Goal: Task Accomplishment & Management: Manage account settings

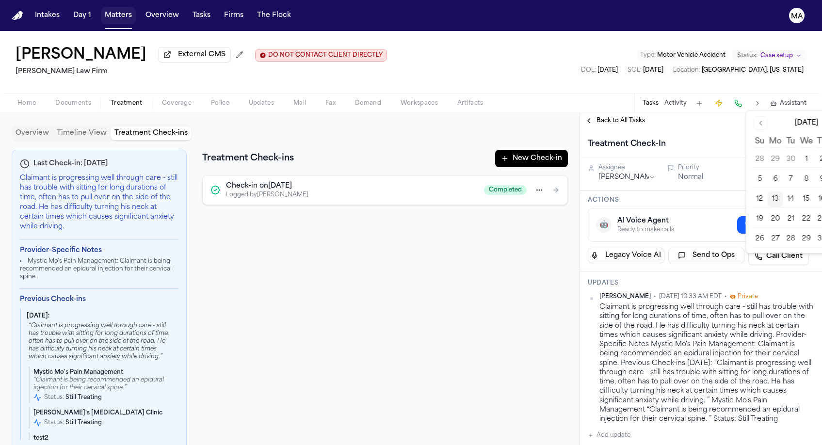
click at [101, 12] on button "Matters" at bounding box center [118, 15] width 35 height 17
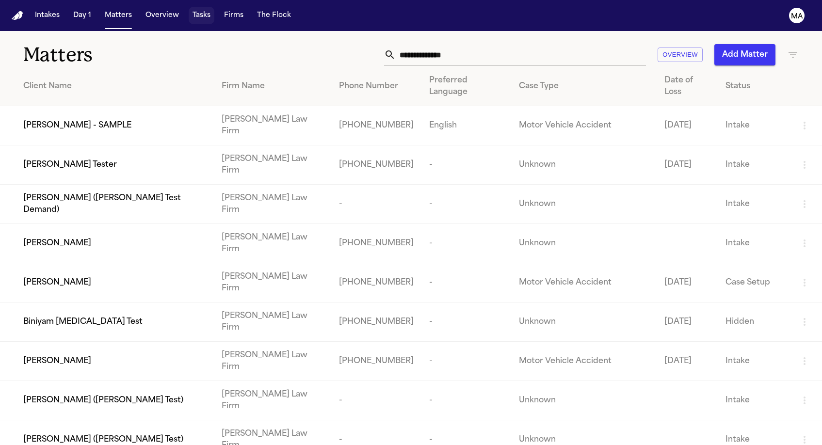
click at [189, 9] on button "Tasks" at bounding box center [202, 15] width 26 height 17
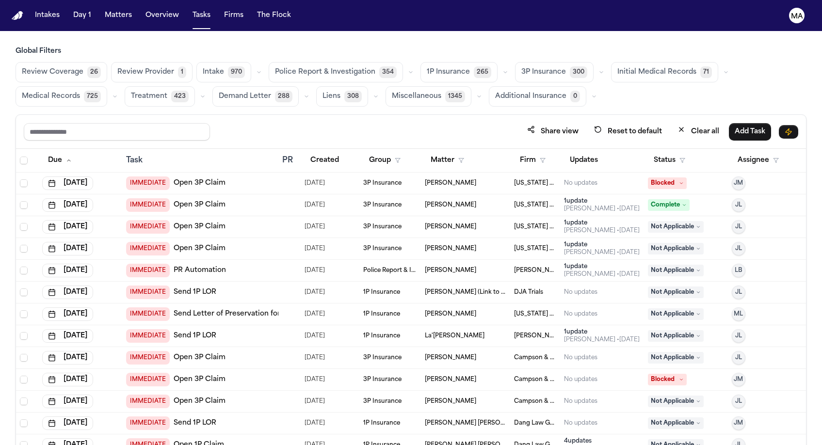
click at [80, 92] on span "Medical Records" at bounding box center [51, 97] width 58 height 10
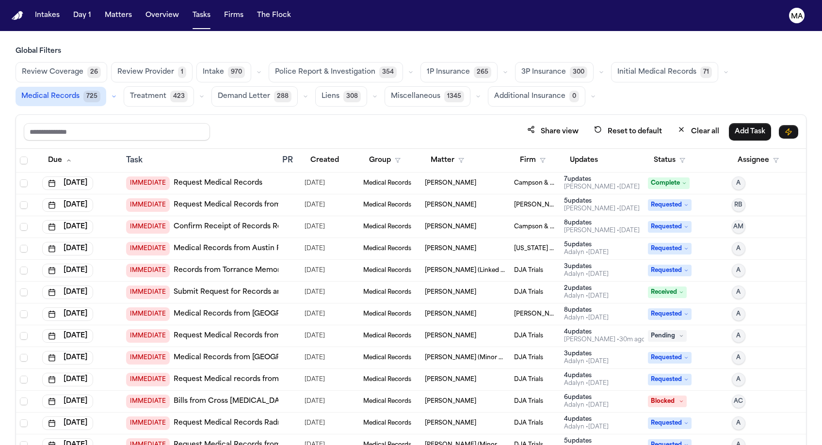
click at [194, 86] on button "Treatment 423" at bounding box center [159, 96] width 70 height 20
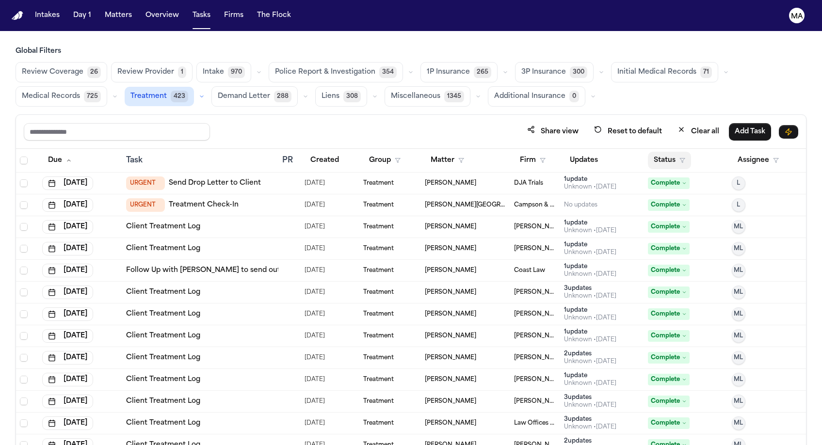
click at [657, 152] on button "Status" at bounding box center [669, 160] width 43 height 17
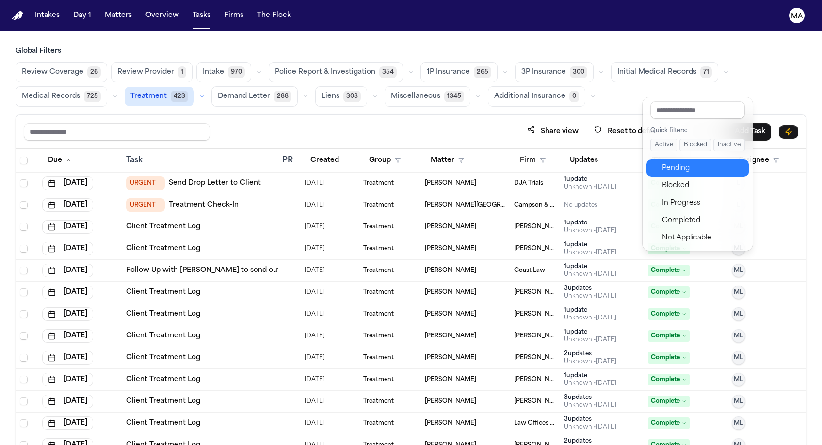
click at [662, 162] on div "Pending" at bounding box center [702, 168] width 81 height 12
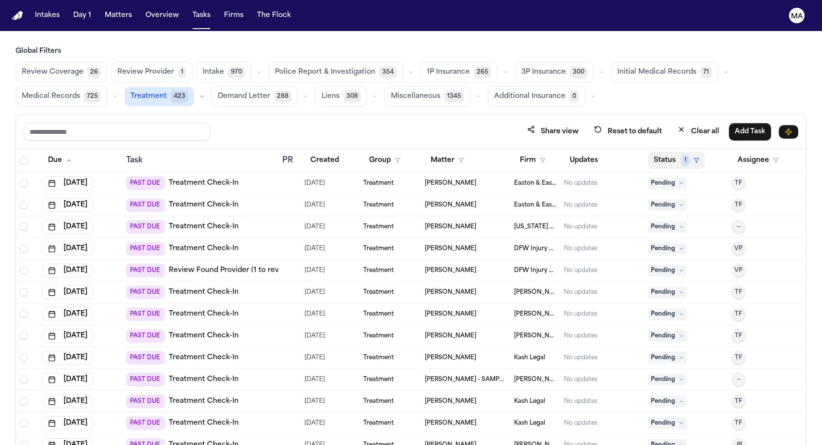
click at [653, 152] on button "Status 1" at bounding box center [676, 160] width 57 height 17
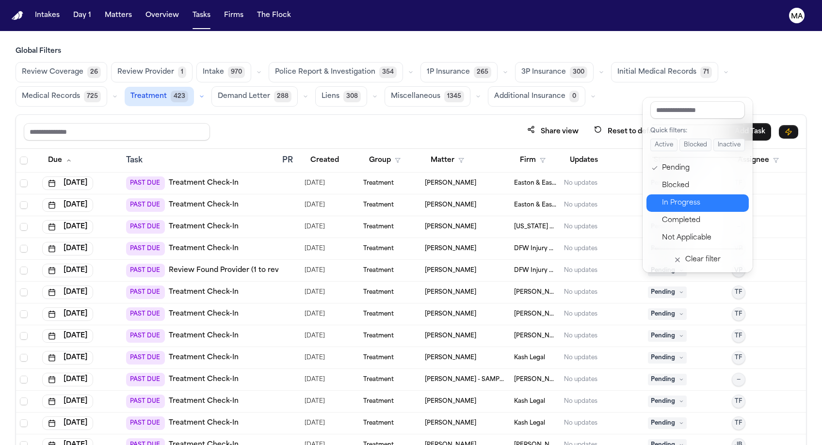
click at [666, 197] on div "In Progress" at bounding box center [702, 203] width 81 height 12
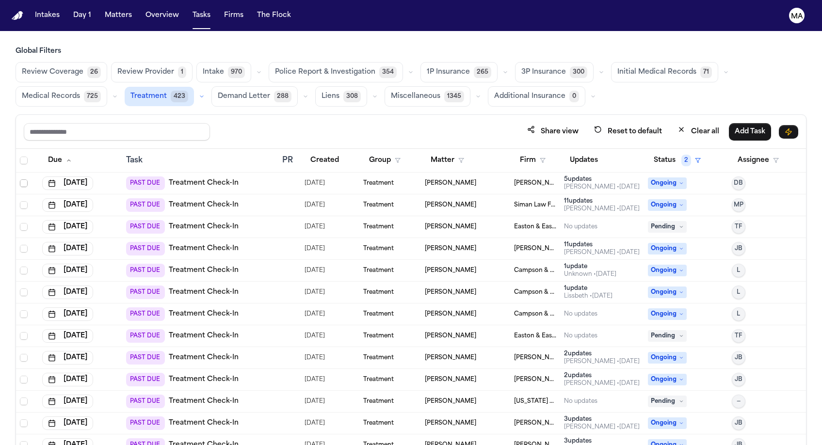
click at [20, 179] on span "Select row" at bounding box center [24, 183] width 8 height 8
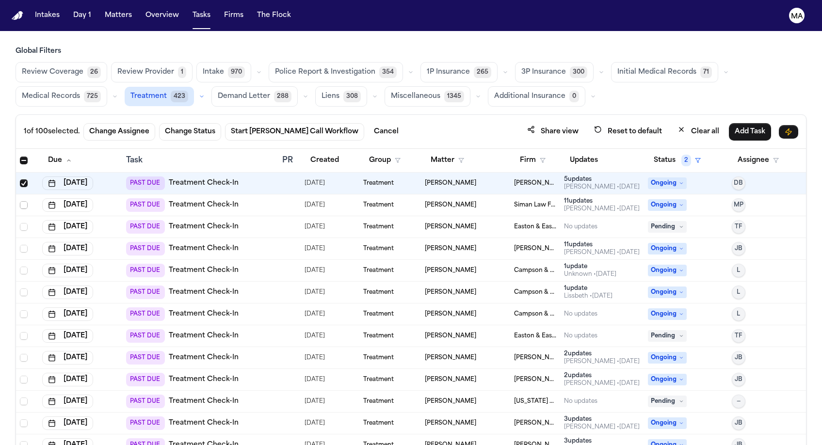
click at [20, 201] on span "Select row" at bounding box center [24, 205] width 8 height 8
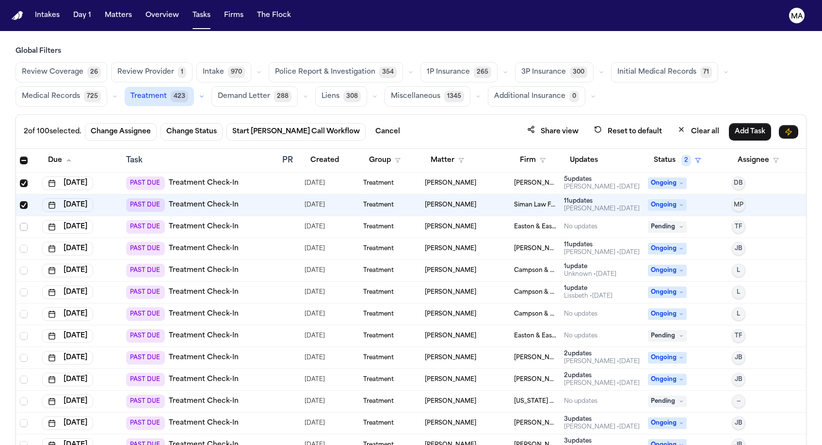
click at [20, 223] on span "Select row" at bounding box center [24, 227] width 8 height 8
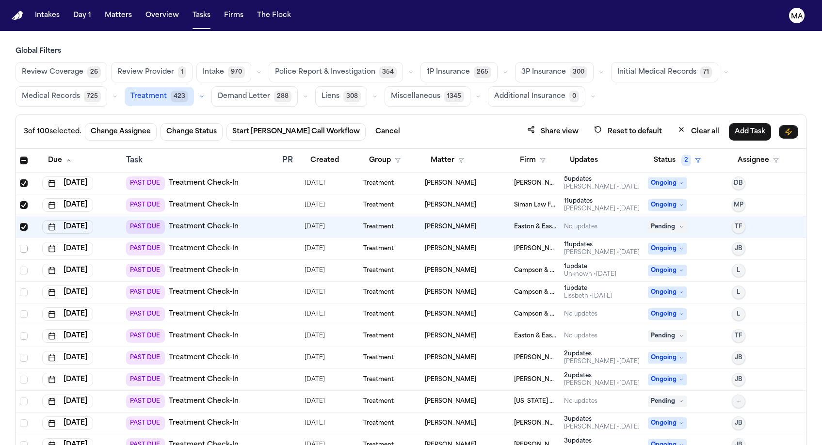
click at [20, 245] on span "Select row" at bounding box center [24, 249] width 8 height 8
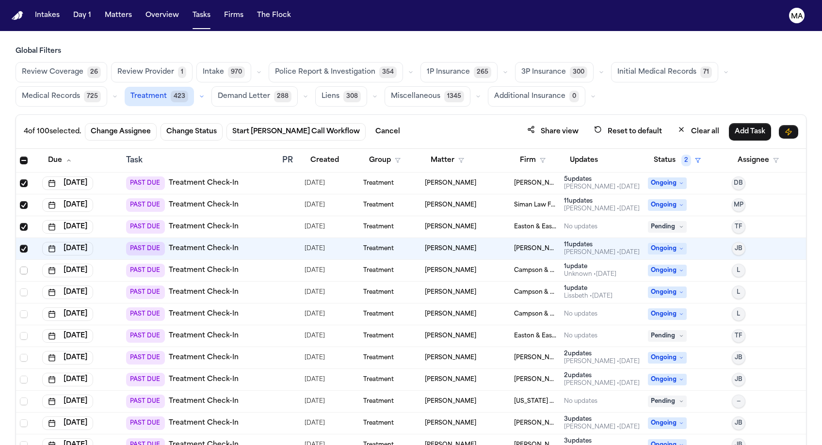
click at [20, 267] on span "Select row" at bounding box center [24, 271] width 8 height 8
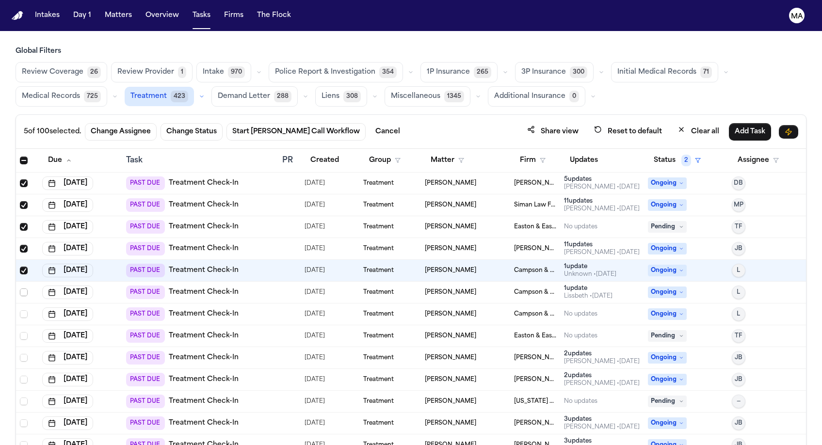
click at [20, 288] on span "Select row" at bounding box center [24, 292] width 8 height 8
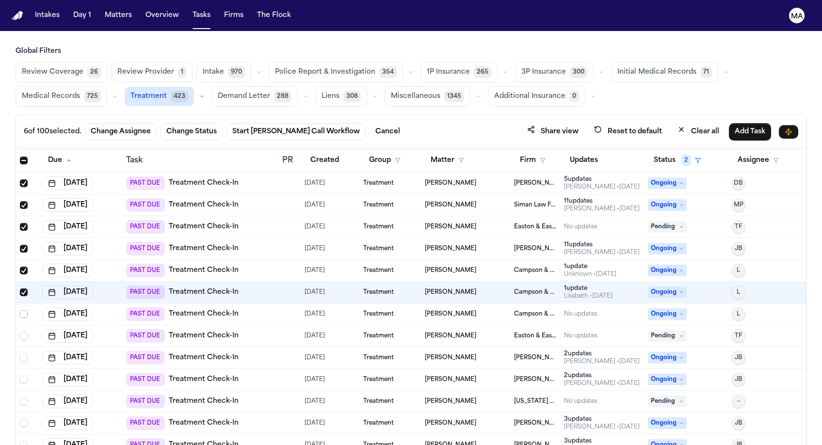
click at [20, 310] on span "Select row" at bounding box center [24, 314] width 8 height 8
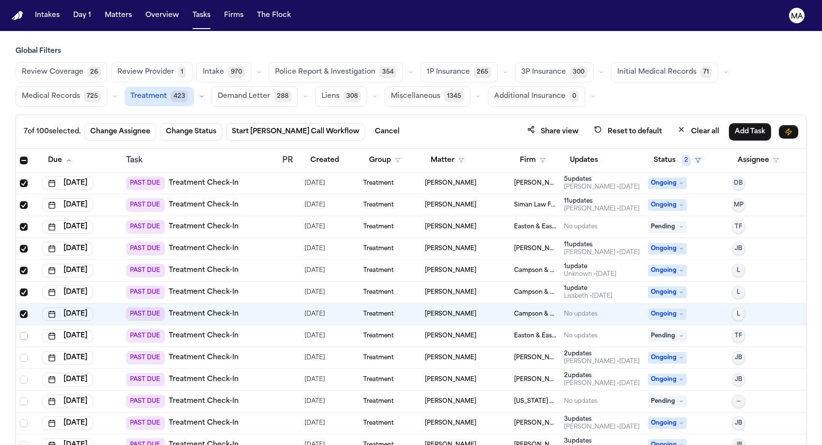
click at [20, 332] on span "Select row" at bounding box center [24, 336] width 8 height 8
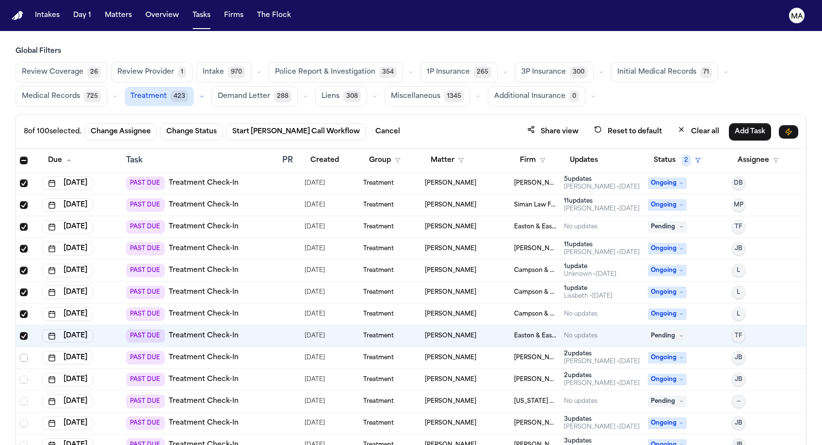
click at [20, 354] on span "Select row" at bounding box center [24, 358] width 8 height 8
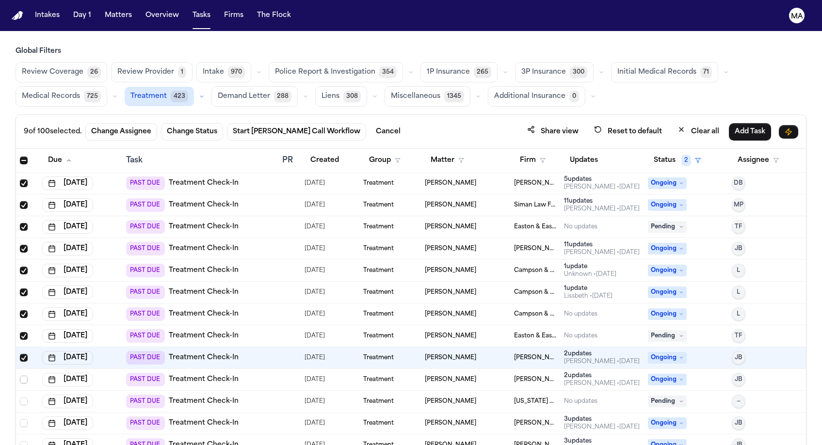
click at [20, 376] on span "Select row" at bounding box center [24, 380] width 8 height 8
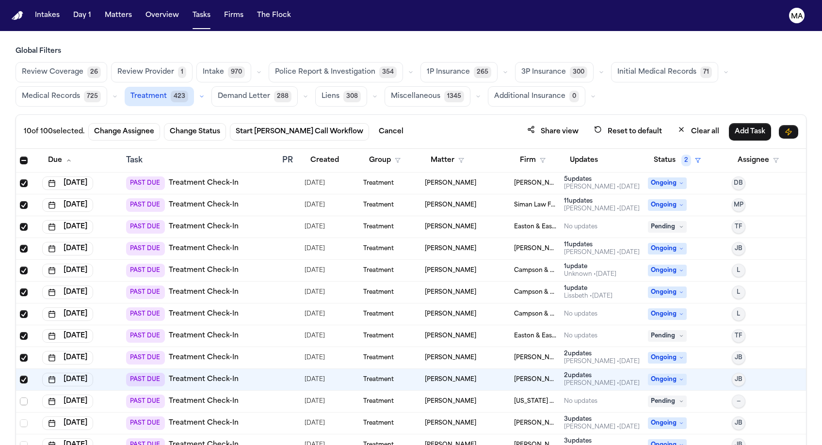
click at [20, 397] on span "Select row" at bounding box center [24, 401] width 8 height 8
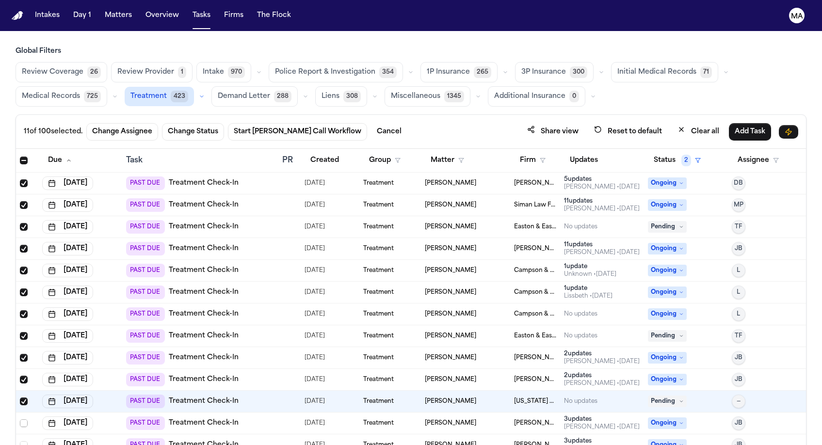
click at [20, 419] on span "Select row" at bounding box center [24, 423] width 8 height 8
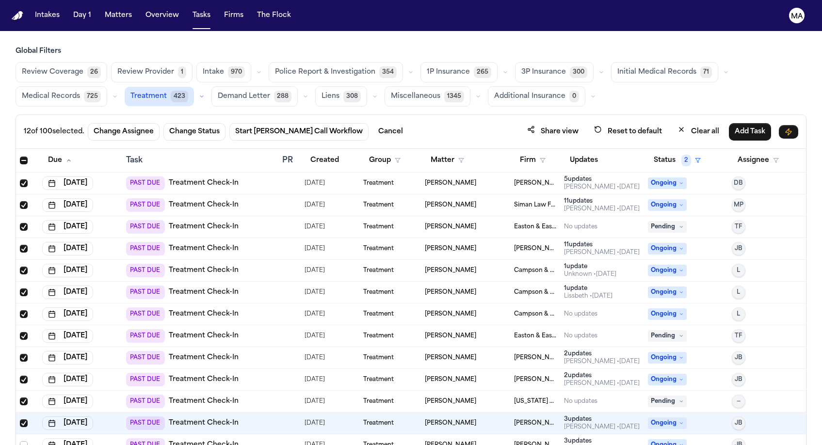
click at [20, 441] on span "Select row" at bounding box center [24, 445] width 8 height 8
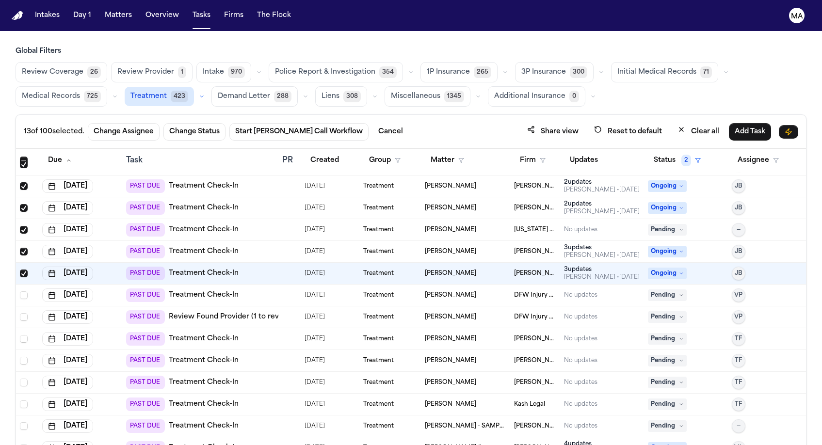
scroll to position [255, 0]
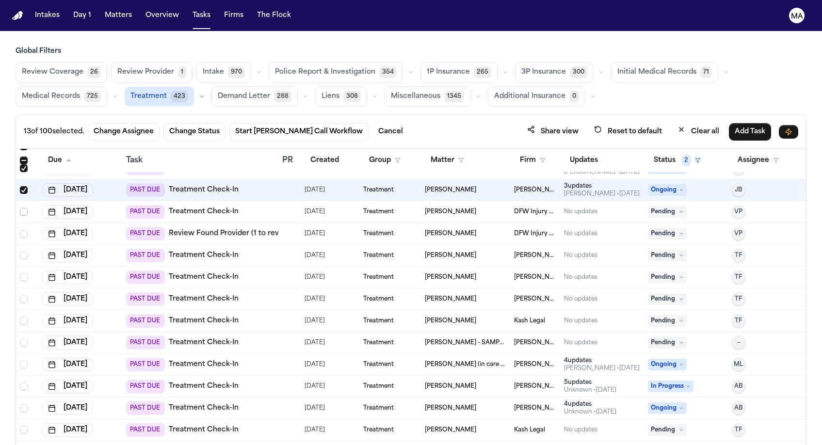
click at [20, 208] on span "Select row" at bounding box center [24, 212] width 8 height 8
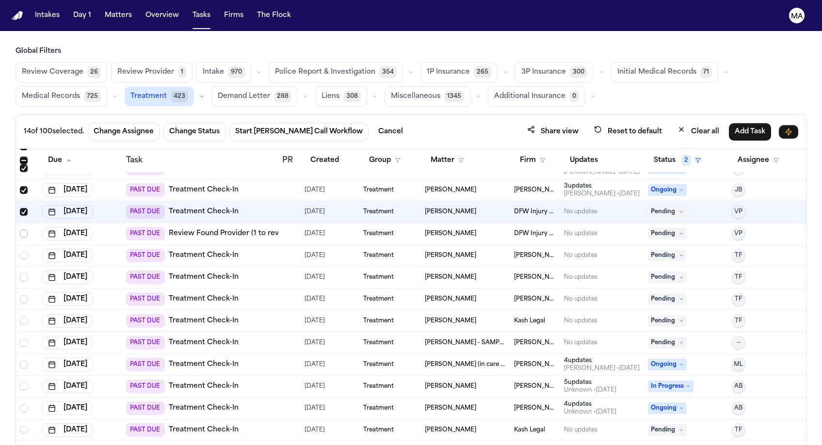
click at [20, 230] on span "Select row" at bounding box center [24, 234] width 8 height 8
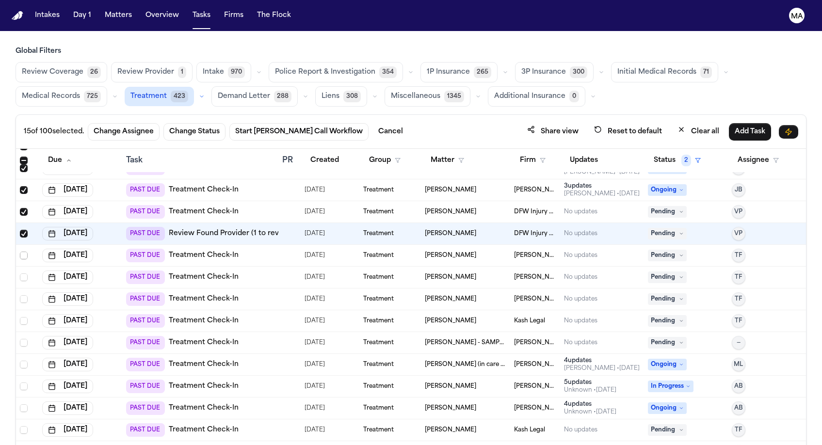
click at [20, 252] on span "Select row" at bounding box center [24, 256] width 8 height 8
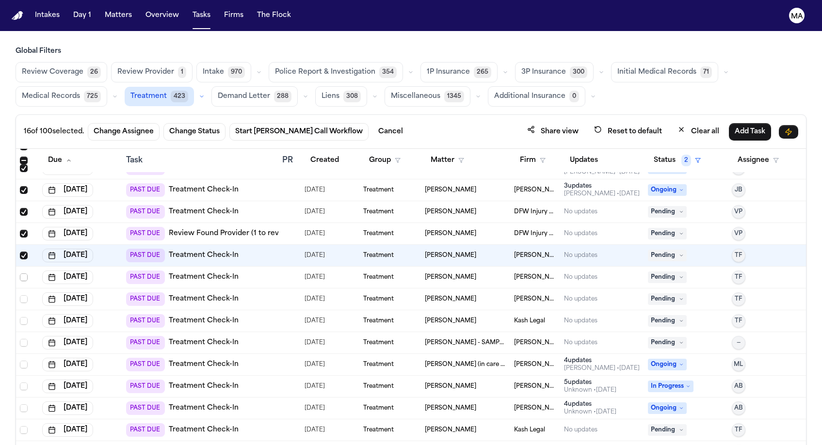
click at [20, 273] on span "Select row" at bounding box center [24, 277] width 8 height 8
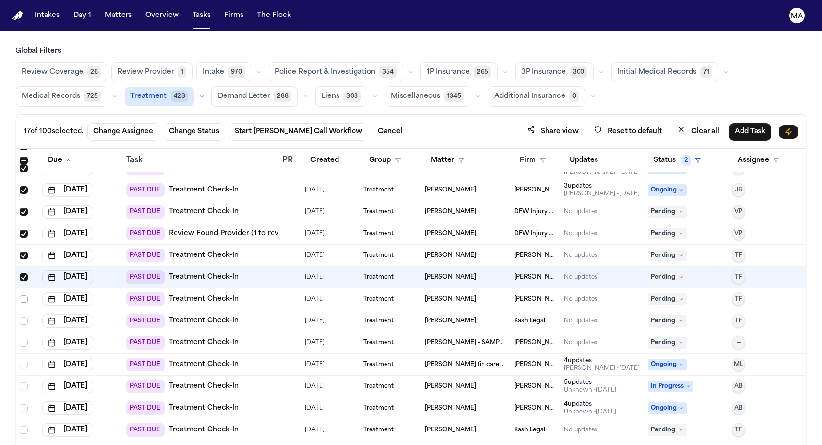
click at [20, 295] on span "Select row" at bounding box center [24, 299] width 8 height 8
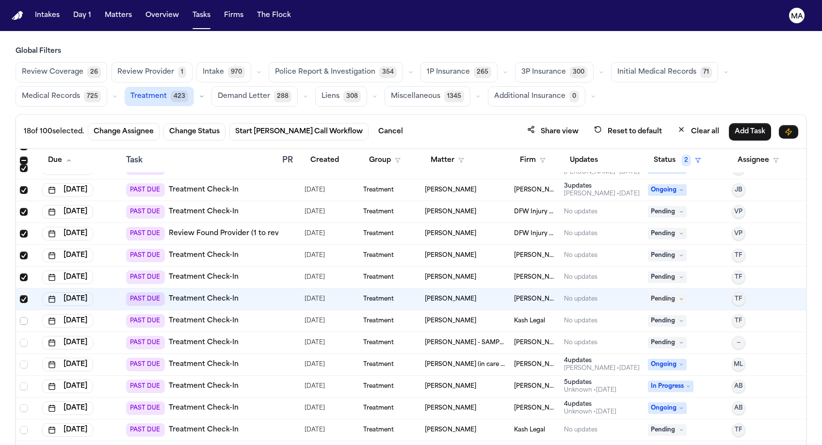
click at [20, 317] on span "Select row" at bounding box center [24, 321] width 8 height 8
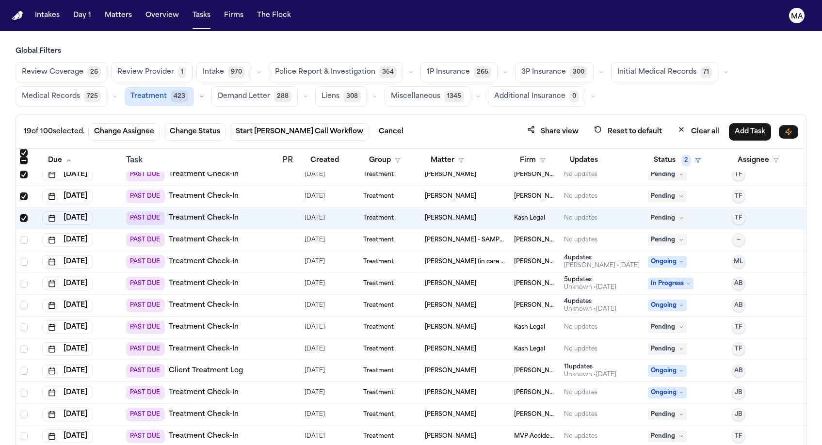
scroll to position [424, 0]
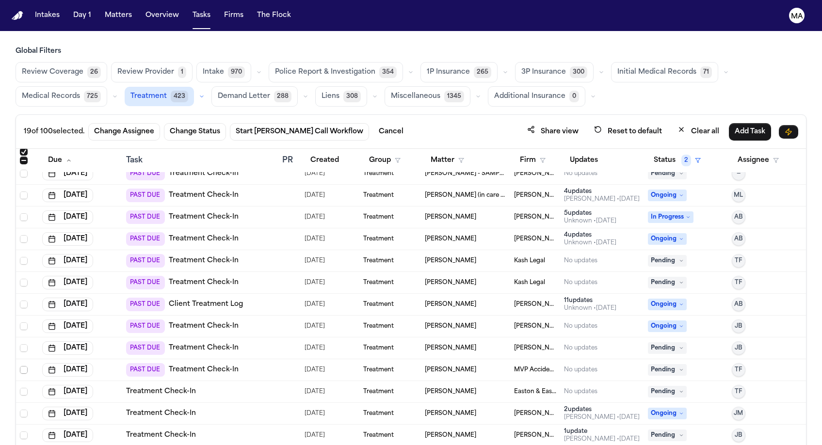
click at [20, 366] on span "Select row" at bounding box center [24, 370] width 8 height 8
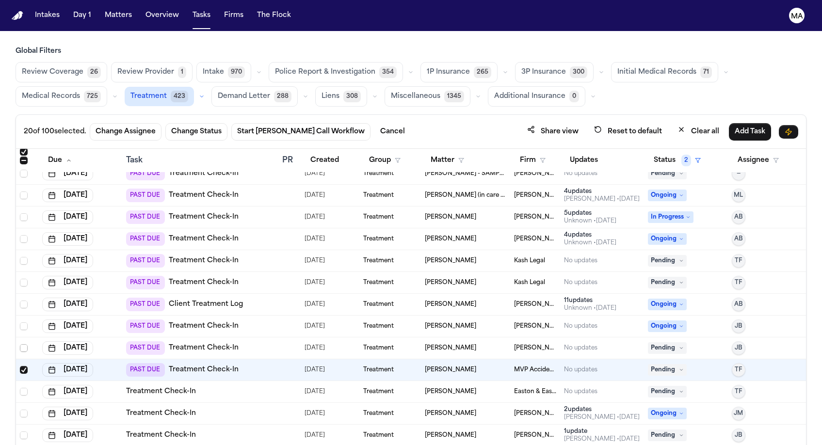
click at [20, 344] on span "Select row" at bounding box center [24, 348] width 8 height 8
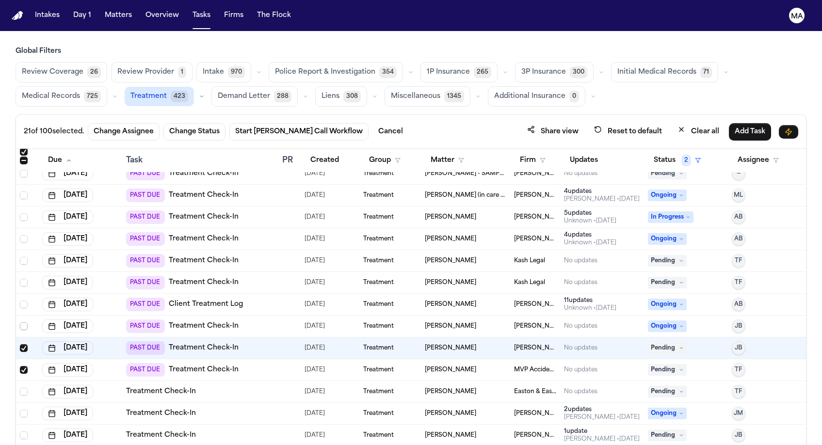
click at [20, 322] on span "Select row" at bounding box center [24, 326] width 8 height 8
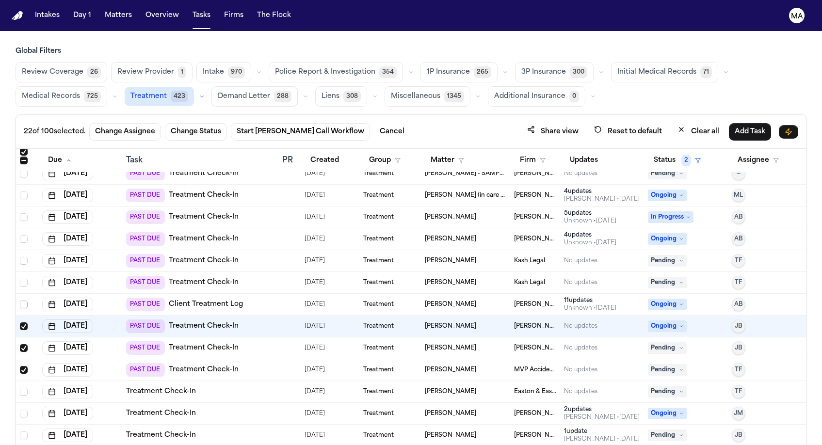
click at [20, 301] on span "Select row" at bounding box center [24, 305] width 8 height 8
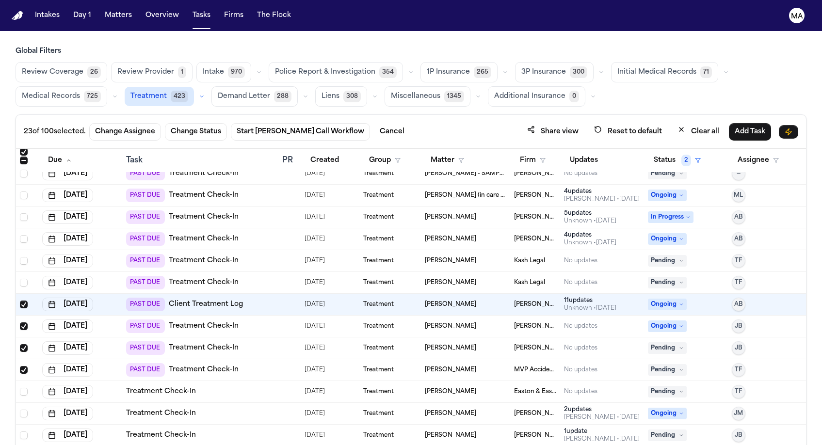
click at [20, 279] on span "Select row" at bounding box center [24, 283] width 8 height 8
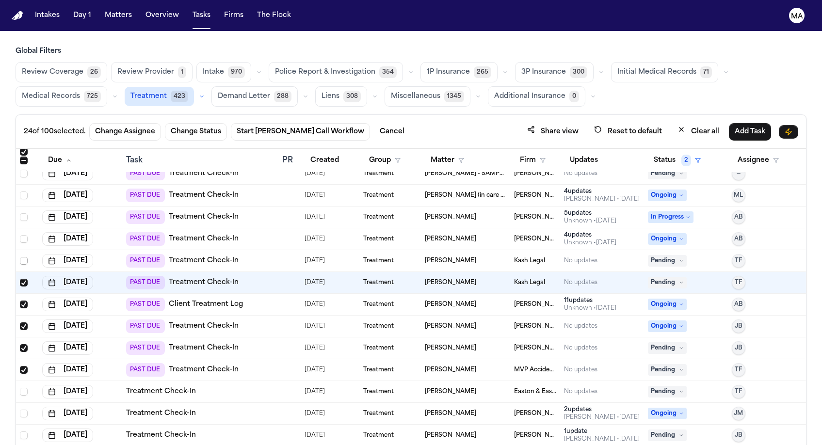
click at [20, 257] on span "Select row" at bounding box center [24, 261] width 8 height 8
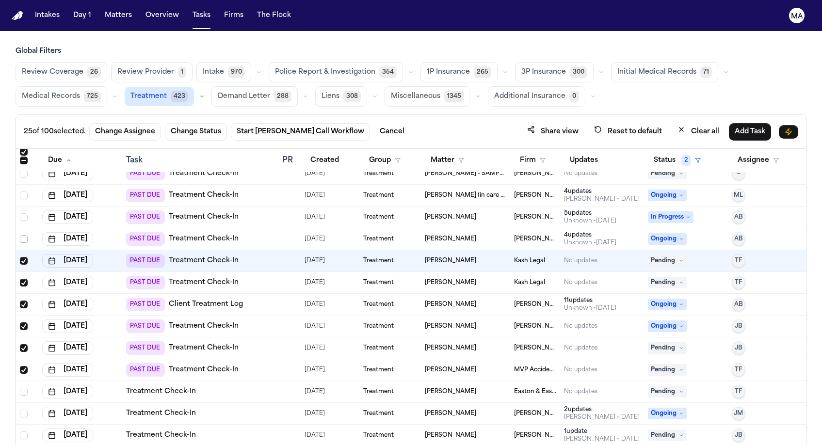
click at [20, 235] on span "Select row" at bounding box center [24, 239] width 8 height 8
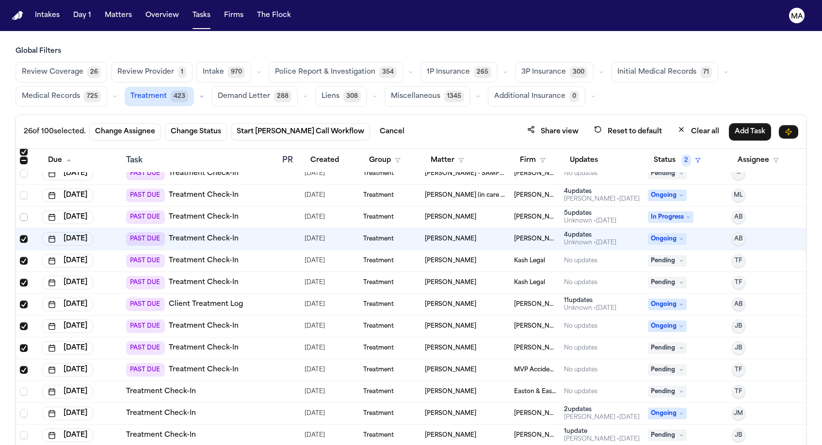
click at [20, 213] on span "Select row" at bounding box center [24, 217] width 8 height 8
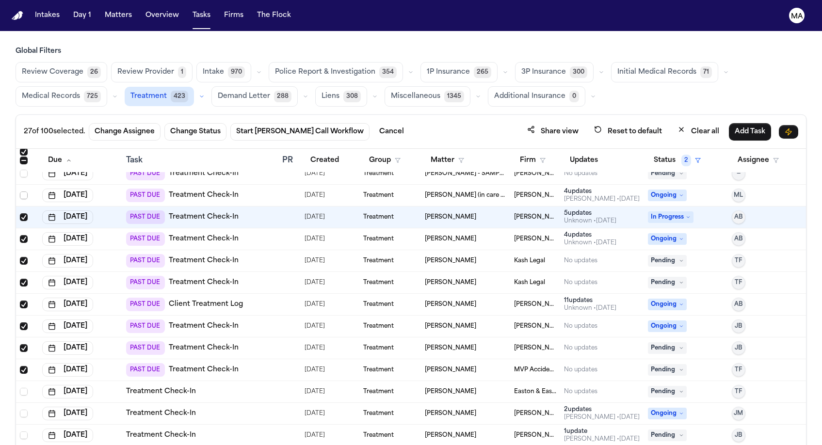
click at [20, 191] on span "Select row" at bounding box center [24, 195] width 8 height 8
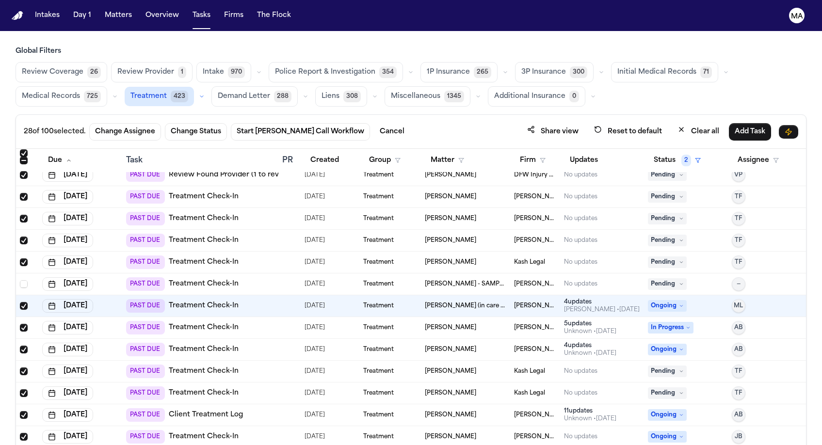
scroll to position [206, 0]
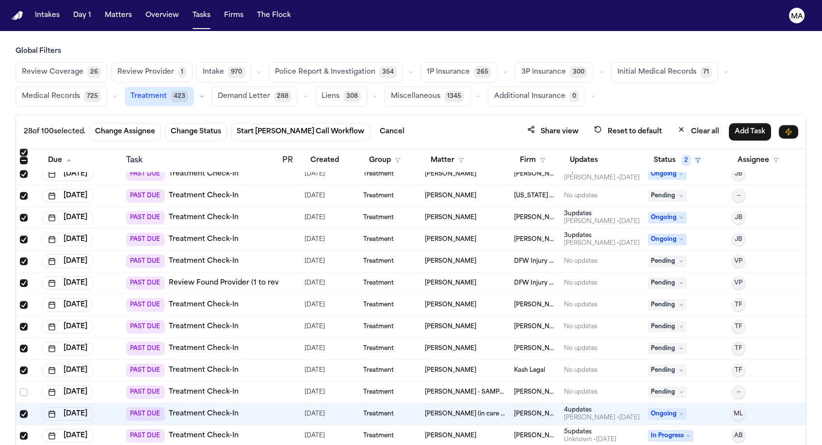
click at [20, 388] on span "Select row" at bounding box center [24, 392] width 8 height 8
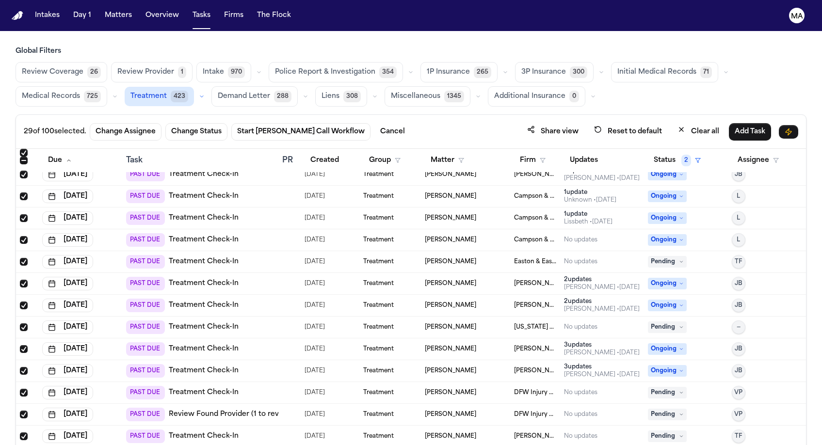
scroll to position [0, 0]
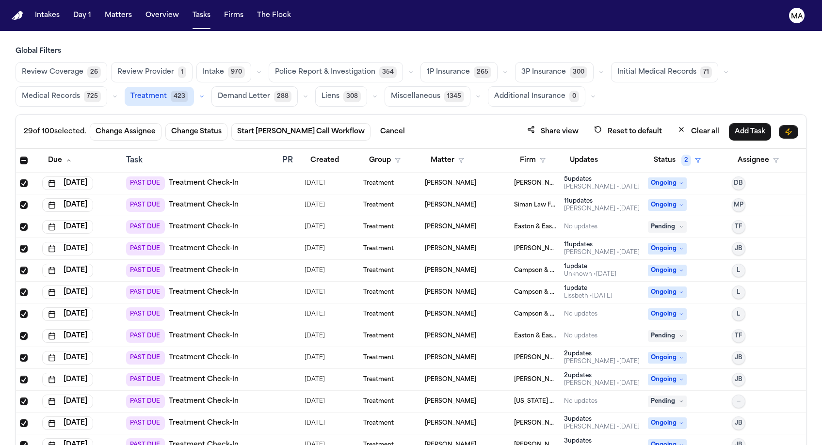
click at [736, 397] on span "—" at bounding box center [738, 401] width 4 height 8
type input "*****"
click at [267, 351] on div "PAST DUE Treatment Check-In" at bounding box center [200, 358] width 148 height 14
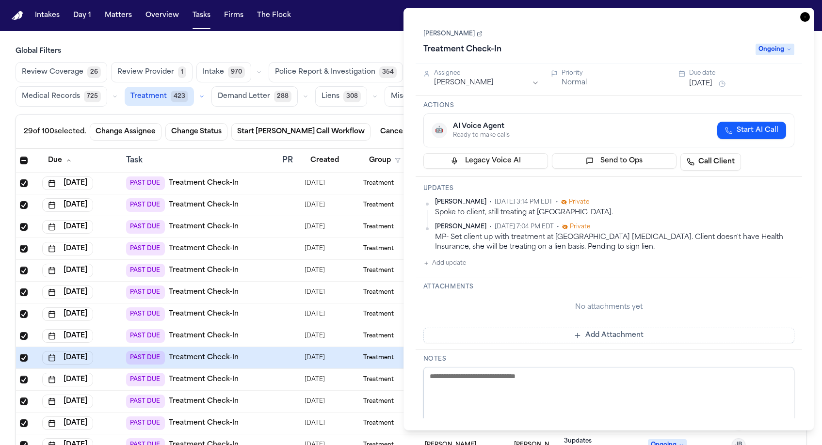
click at [705, 79] on button "[DATE]" at bounding box center [700, 84] width 23 height 10
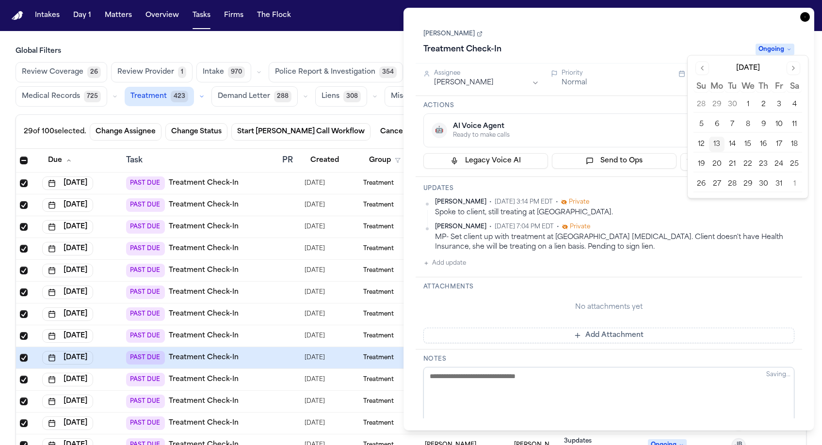
click at [709, 137] on button "13" at bounding box center [717, 145] width 16 height 16
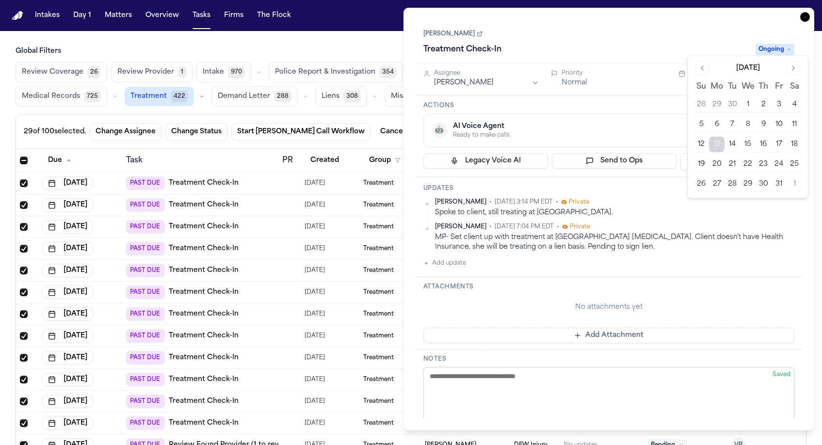
click at [653, 69] on div "Priority" at bounding box center [613, 73] width 105 height 8
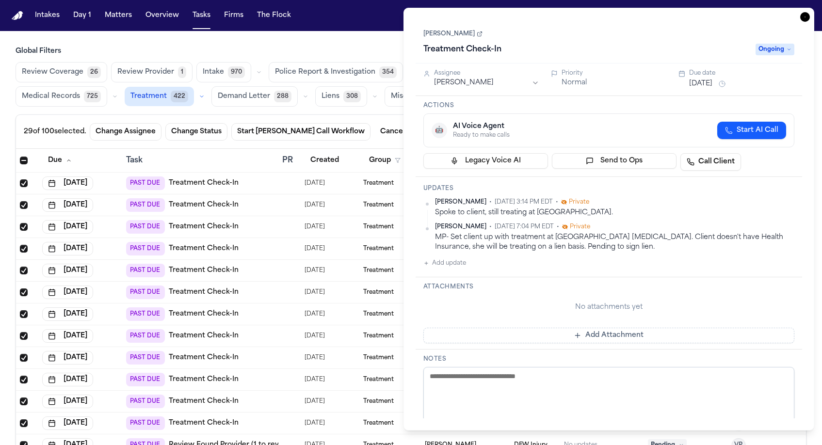
click at [810, 12] on icon "button" at bounding box center [805, 17] width 10 height 10
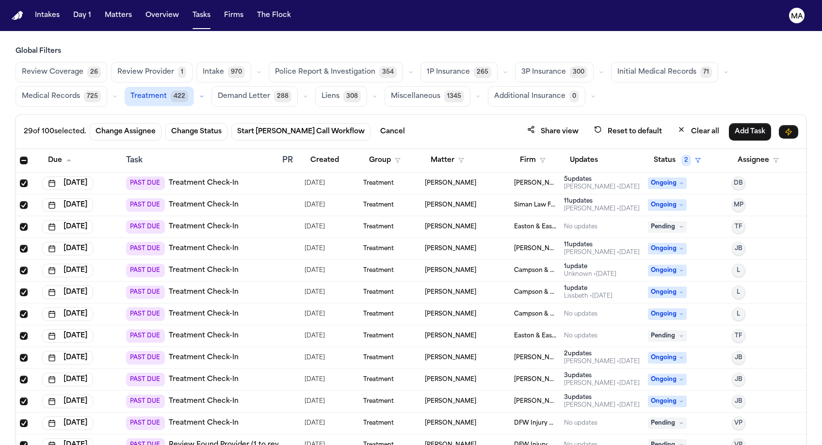
click at [437, 354] on span "[PERSON_NAME]" at bounding box center [450, 358] width 51 height 8
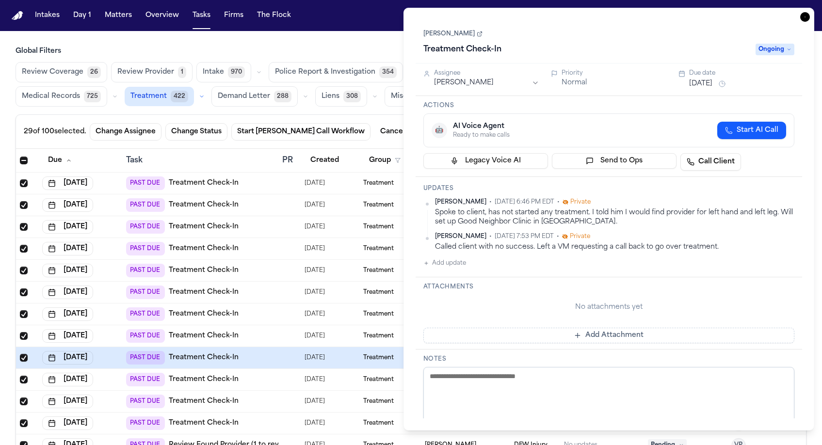
click at [785, 44] on span "Ongoing" at bounding box center [774, 50] width 39 height 12
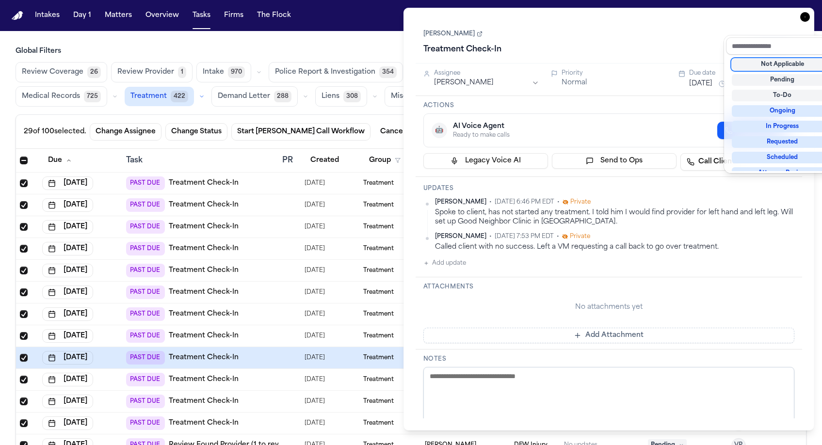
click at [685, 42] on div "Treatment Check-In Ongoing" at bounding box center [608, 50] width 371 height 16
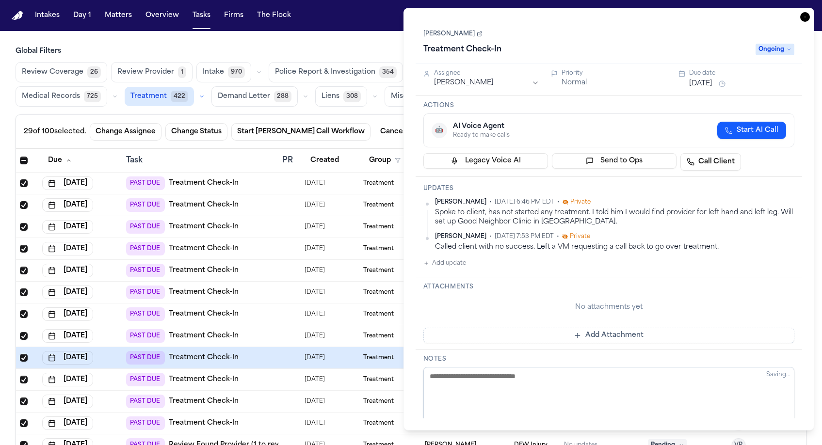
click at [698, 79] on button "[DATE]" at bounding box center [700, 84] width 23 height 10
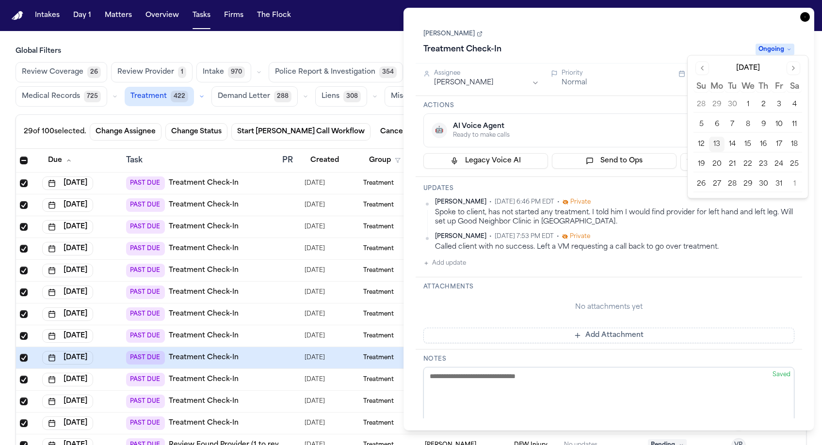
click at [709, 137] on button "13" at bounding box center [717, 145] width 16 height 16
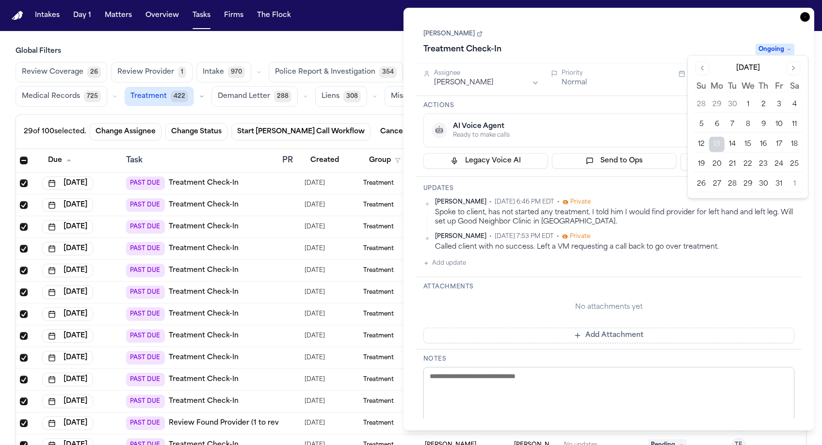
click at [733, 28] on div "Denver [PERSON_NAME] Treatment Check-In Ongoing" at bounding box center [608, 43] width 371 height 30
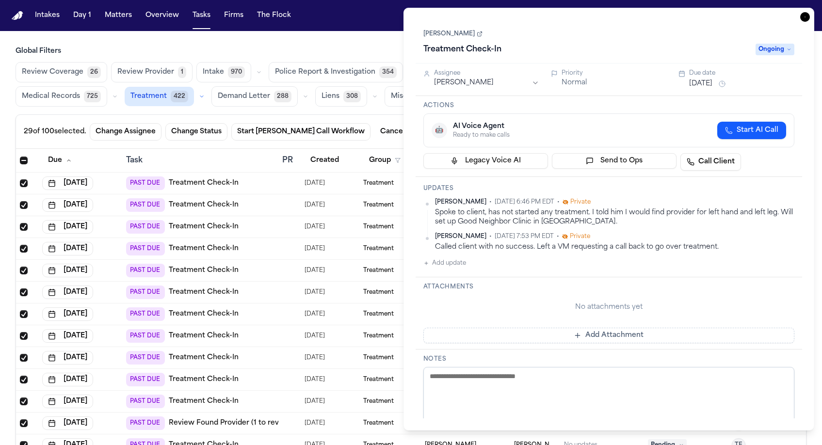
click at [810, 12] on icon "button" at bounding box center [805, 17] width 10 height 10
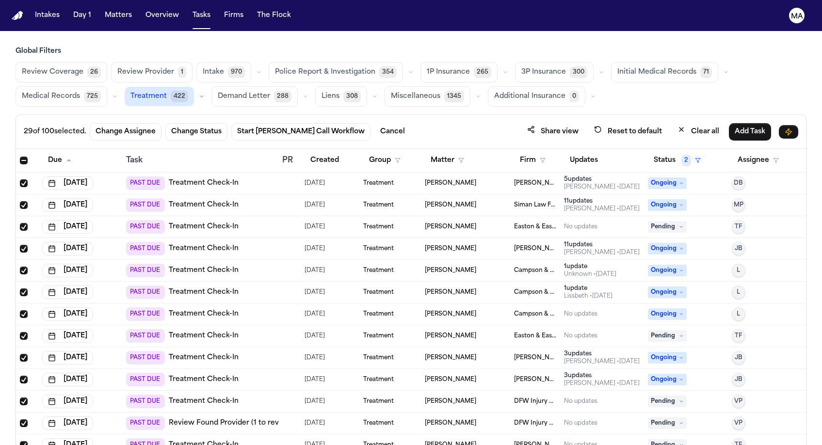
click at [464, 347] on td "[PERSON_NAME]" at bounding box center [465, 358] width 89 height 22
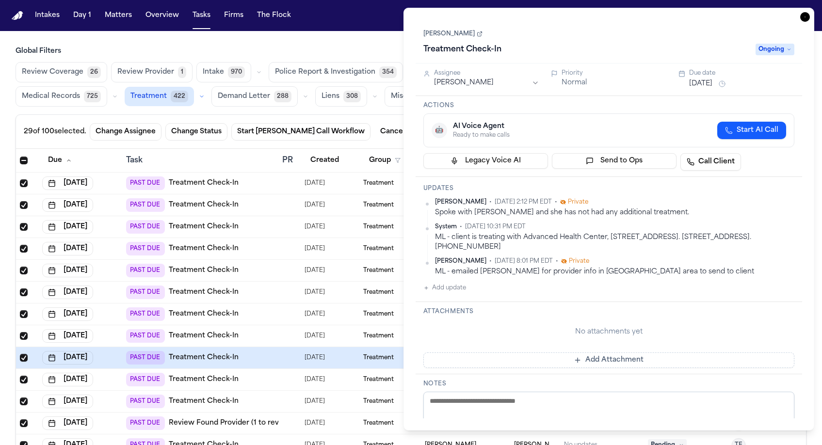
click at [695, 79] on button "[DATE]" at bounding box center [700, 84] width 23 height 10
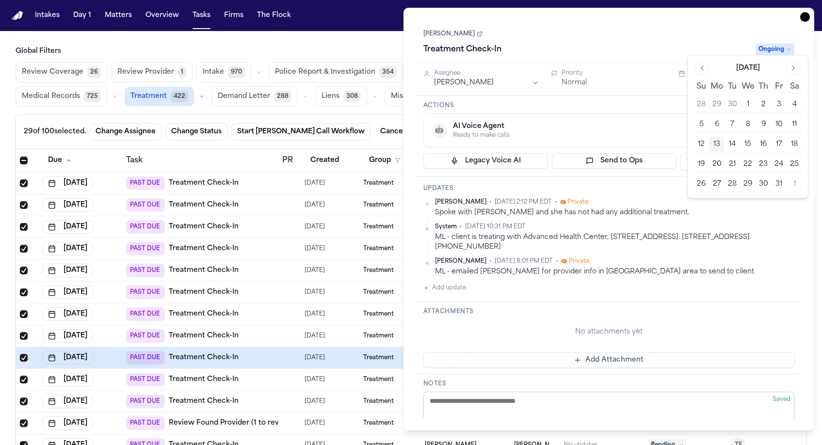
click at [709, 137] on button "13" at bounding box center [717, 145] width 16 height 16
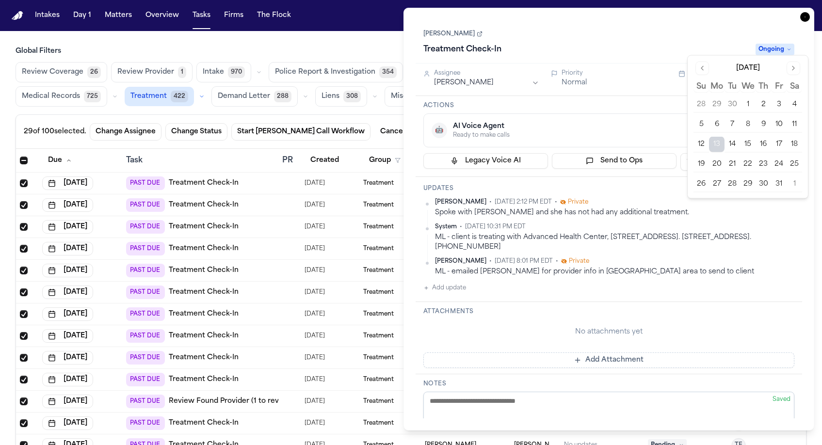
click at [645, 28] on div "[PERSON_NAME] Treatment Check-In Ongoing" at bounding box center [608, 43] width 371 height 30
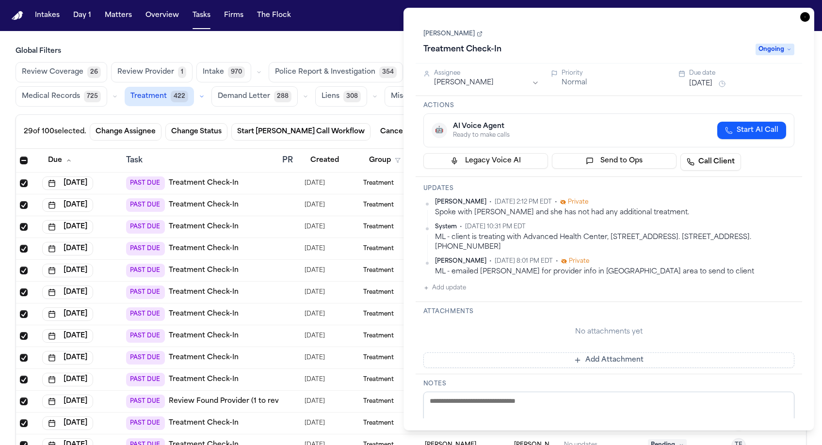
click at [810, 12] on icon "button" at bounding box center [805, 17] width 10 height 10
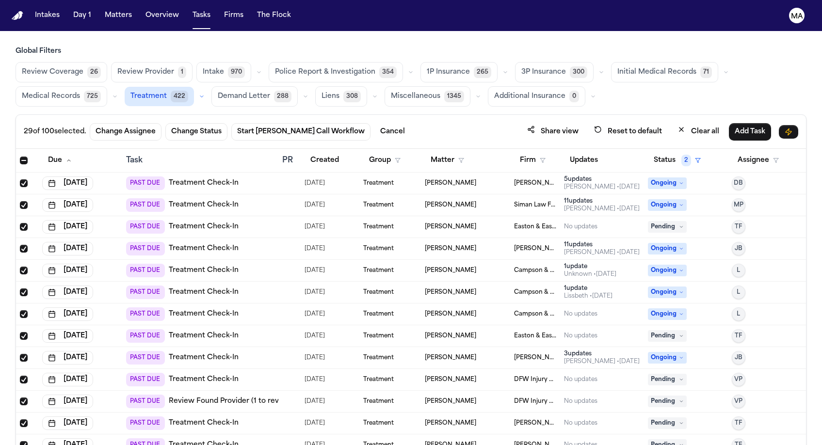
click at [482, 179] on div "[PERSON_NAME]" at bounding box center [465, 183] width 81 height 8
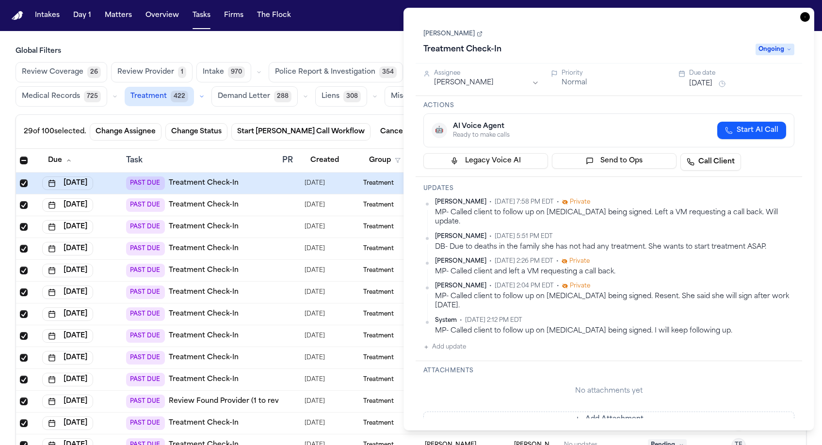
click at [690, 79] on button "[DATE]" at bounding box center [700, 84] width 23 height 10
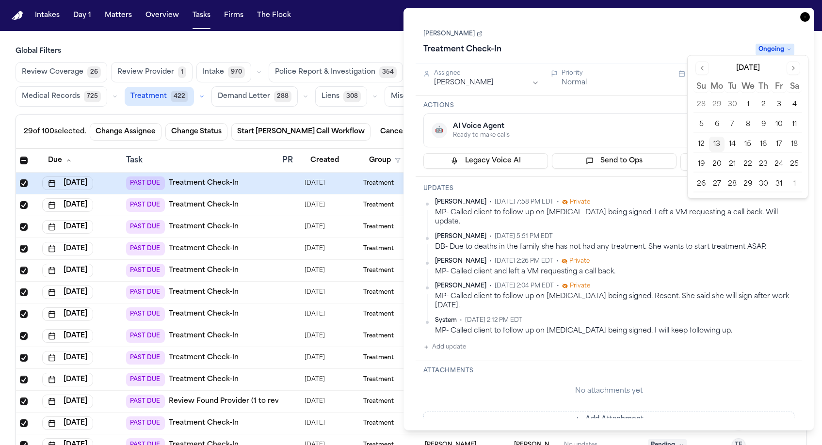
click at [709, 137] on button "13" at bounding box center [717, 145] width 16 height 16
click at [733, 42] on div "Treatment Check-In" at bounding box center [586, 50] width 327 height 16
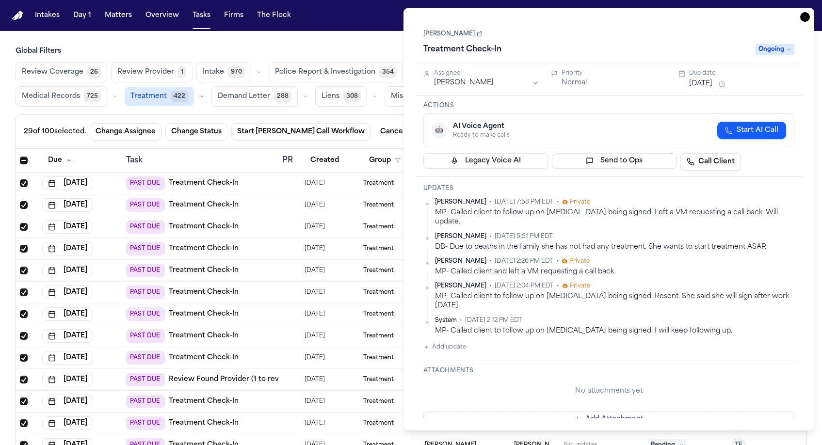
click at [810, 12] on icon "button" at bounding box center [805, 17] width 10 height 10
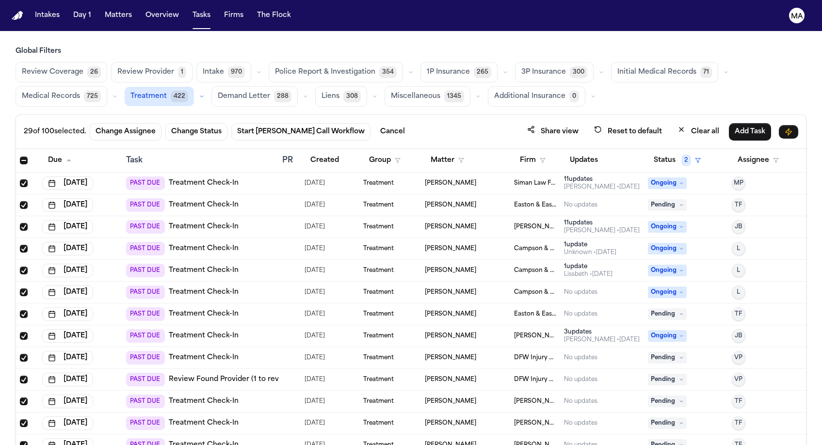
click at [539, 332] on div "[PERSON_NAME]" at bounding box center [535, 336] width 43 height 8
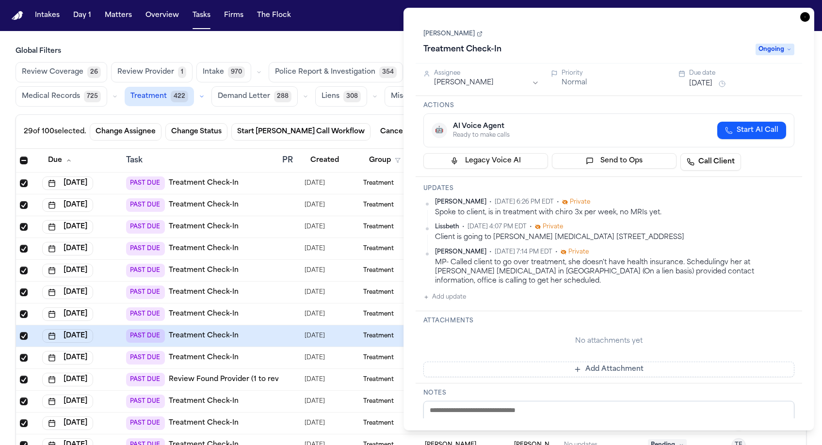
click at [690, 79] on button "[DATE]" at bounding box center [700, 84] width 23 height 10
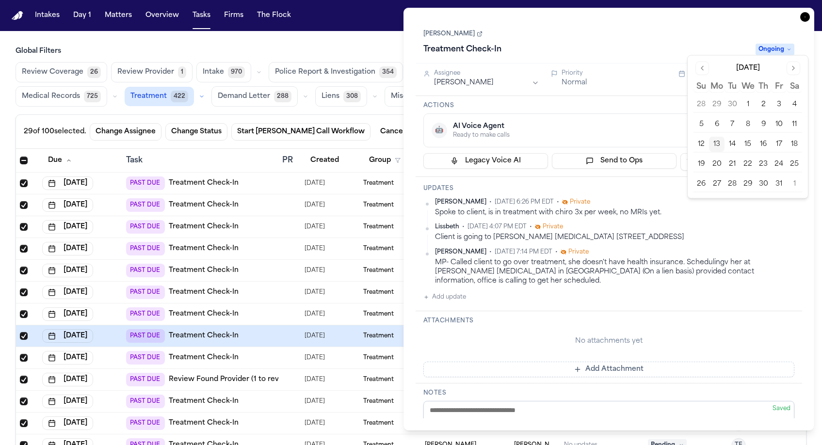
click at [709, 137] on button "13" at bounding box center [717, 145] width 16 height 16
click at [720, 28] on div "[PERSON_NAME] Treatment Check-In Ongoing" at bounding box center [608, 43] width 371 height 30
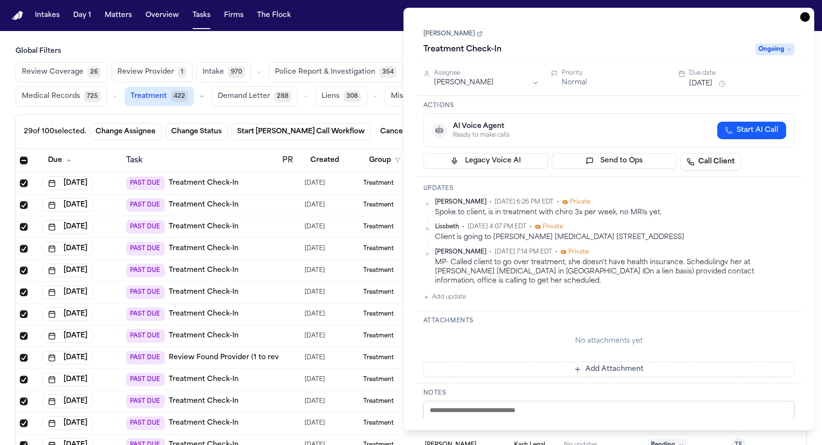
click at [810, 12] on icon "button" at bounding box center [805, 17] width 10 height 10
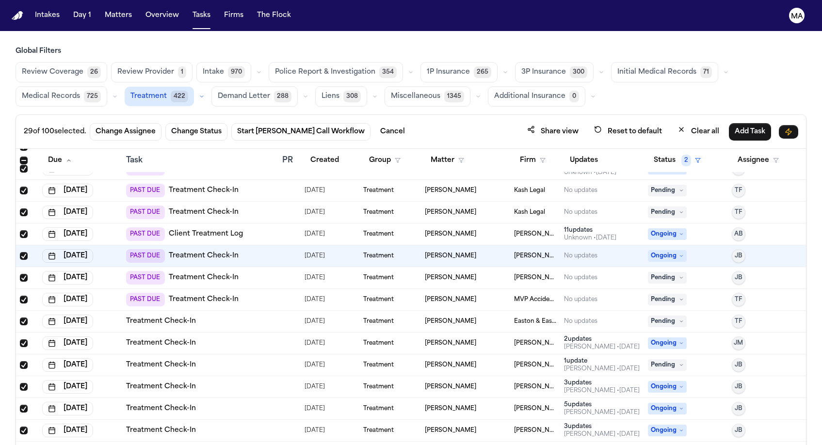
scroll to position [344, 0]
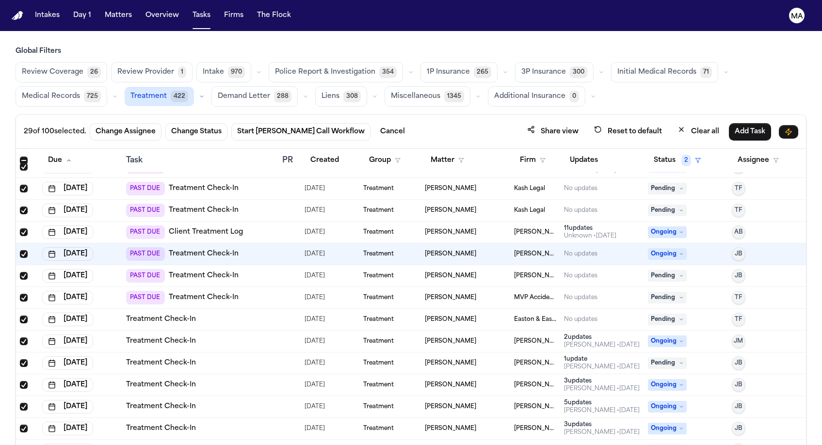
click at [484, 381] on div "[PERSON_NAME]" at bounding box center [465, 385] width 81 height 8
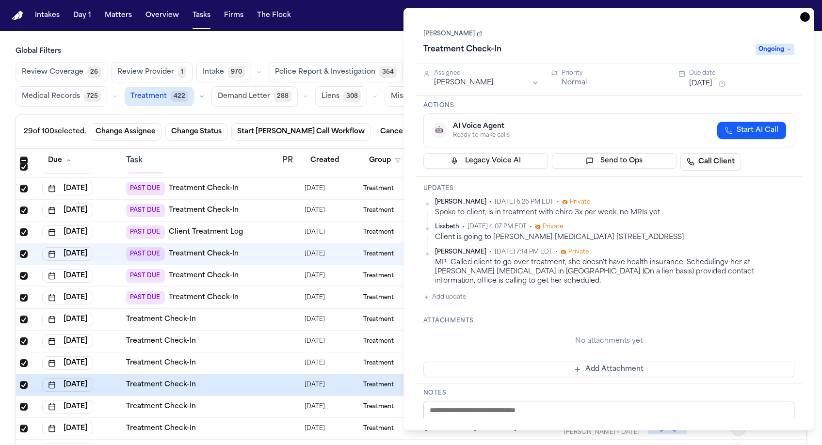
click at [695, 79] on button "[DATE]" at bounding box center [700, 84] width 23 height 10
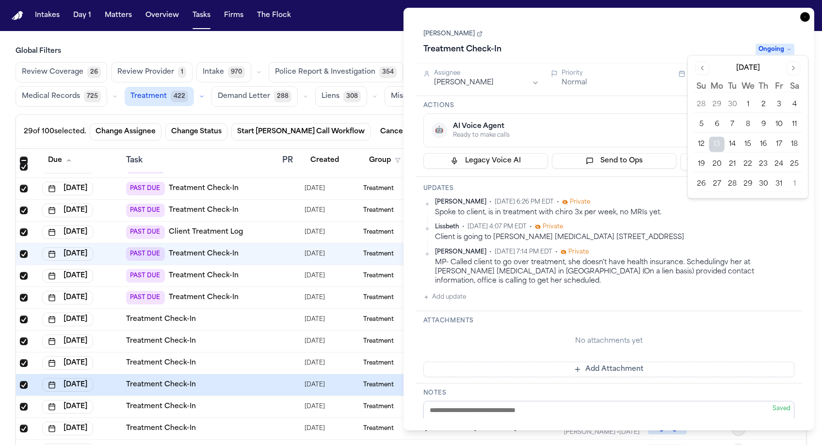
click at [705, 28] on div "[PERSON_NAME] Treatment Check-In Ongoing" at bounding box center [608, 43] width 371 height 30
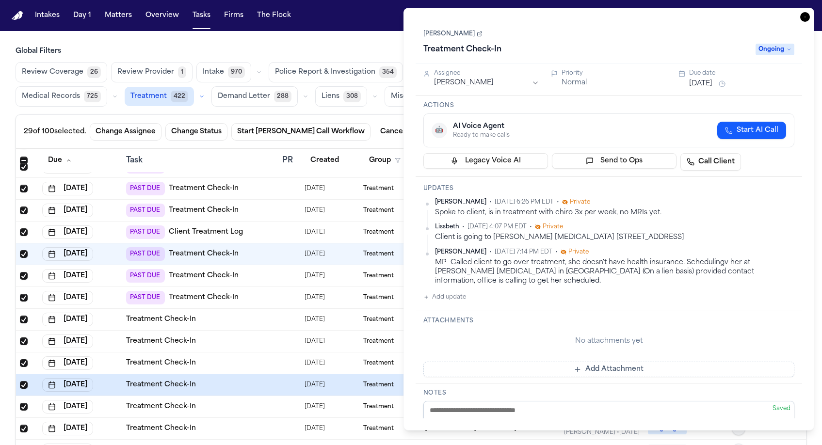
click at [810, 12] on icon "button" at bounding box center [805, 17] width 10 height 10
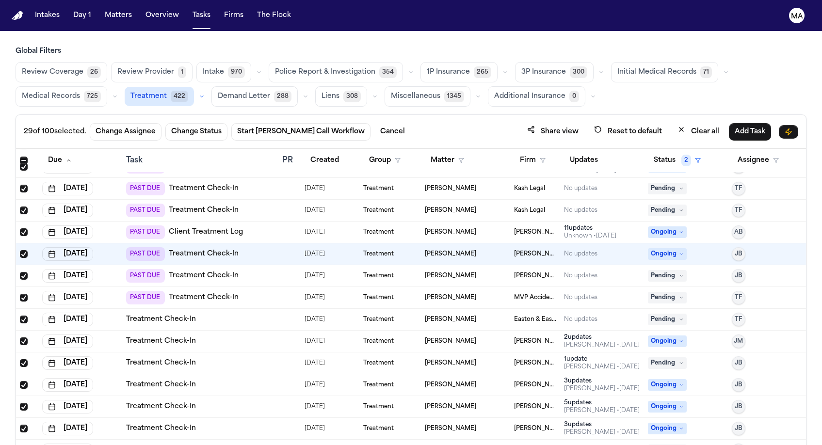
click at [20, 316] on span "Select row" at bounding box center [24, 320] width 8 height 8
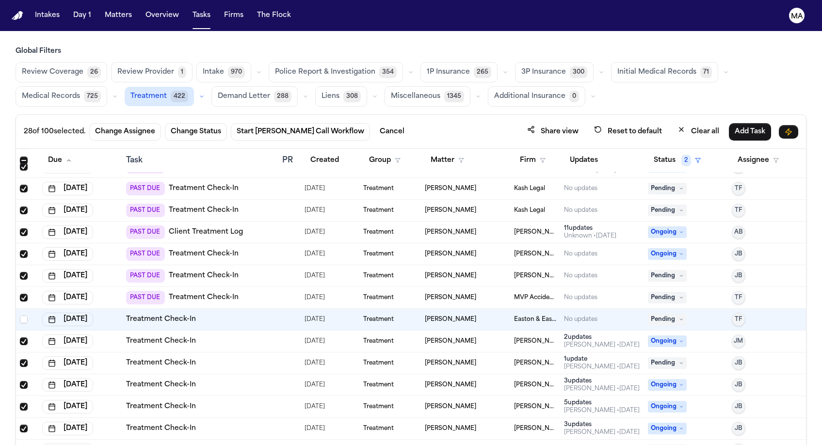
click at [20, 337] on span "Select row" at bounding box center [24, 341] width 8 height 8
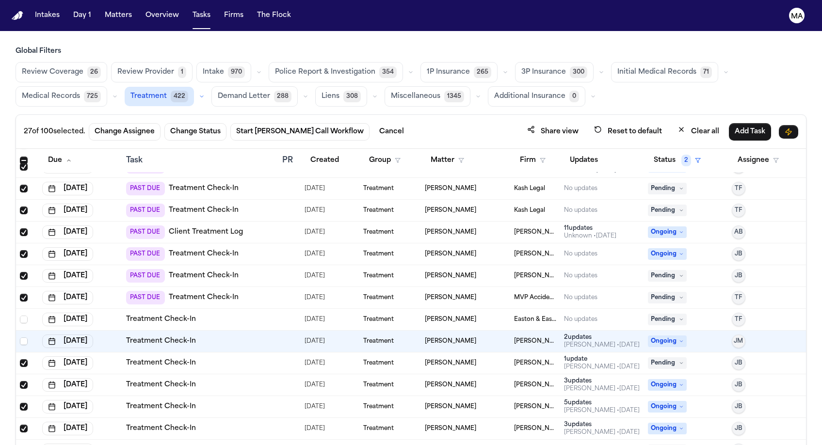
click at [20, 359] on span "Select row" at bounding box center [24, 363] width 8 height 8
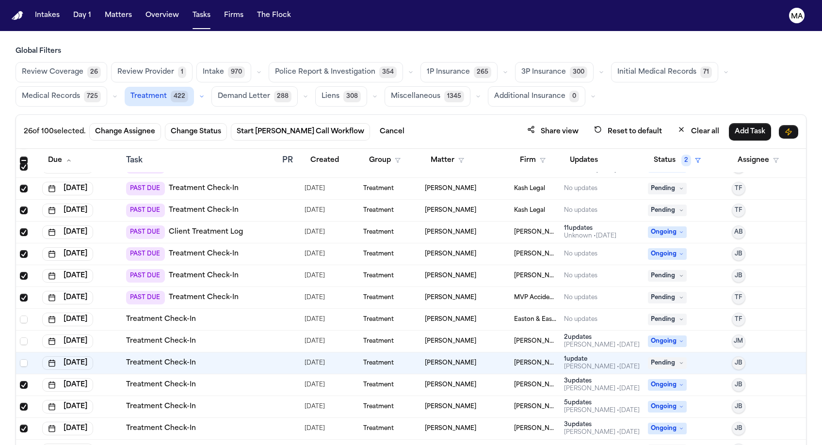
click at [20, 381] on span "Select row" at bounding box center [24, 385] width 8 height 8
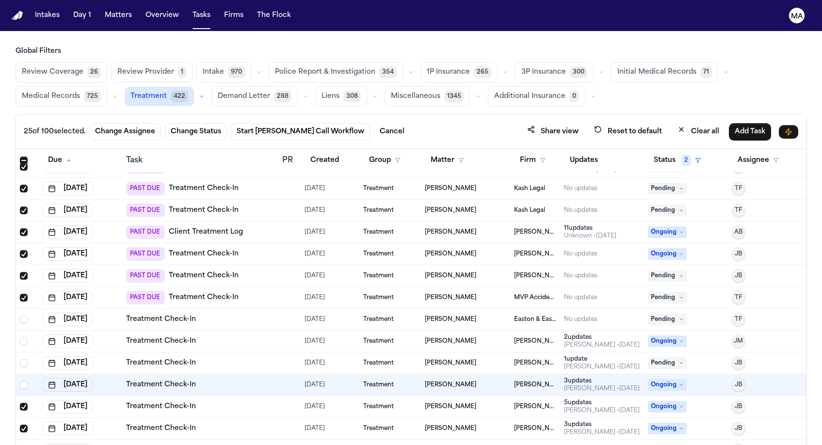
click at [20, 403] on span "Select row" at bounding box center [24, 407] width 8 height 8
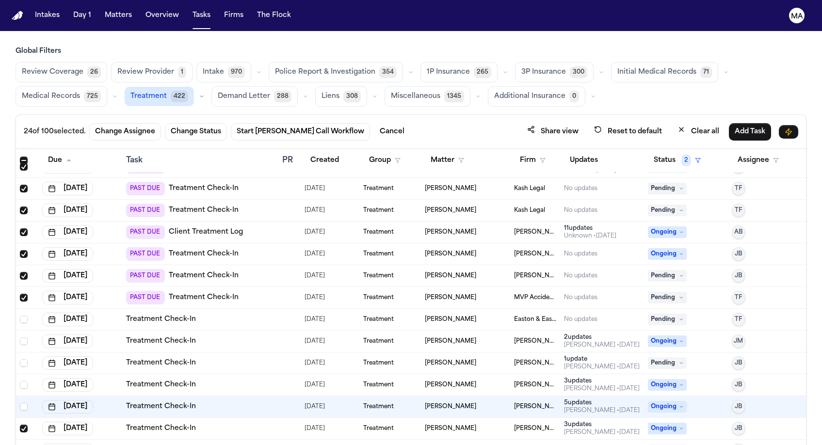
click at [20, 425] on span "Select row" at bounding box center [24, 429] width 8 height 8
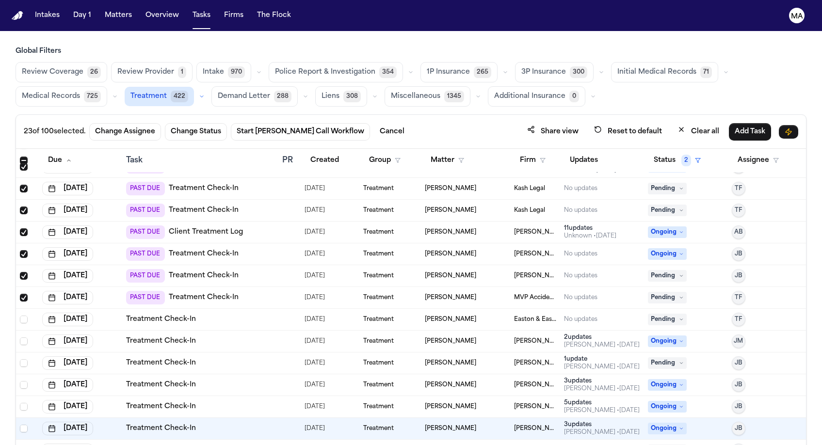
click at [20, 445] on span "Select row" at bounding box center [24, 450] width 8 height 8
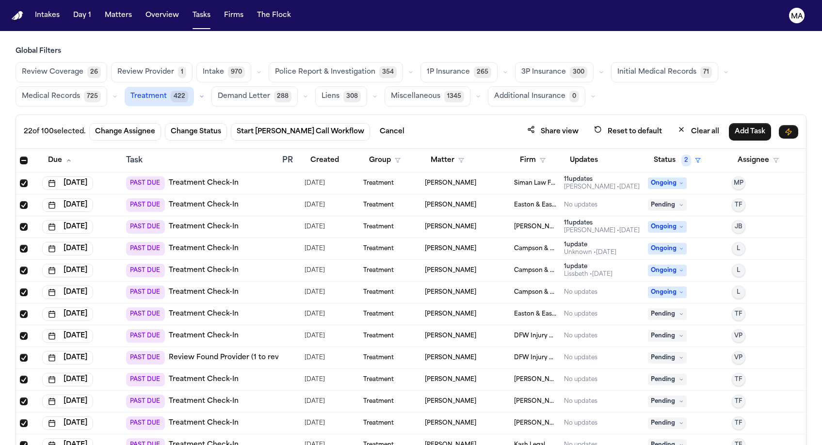
click at [20, 157] on span "Select all" at bounding box center [24, 161] width 8 height 8
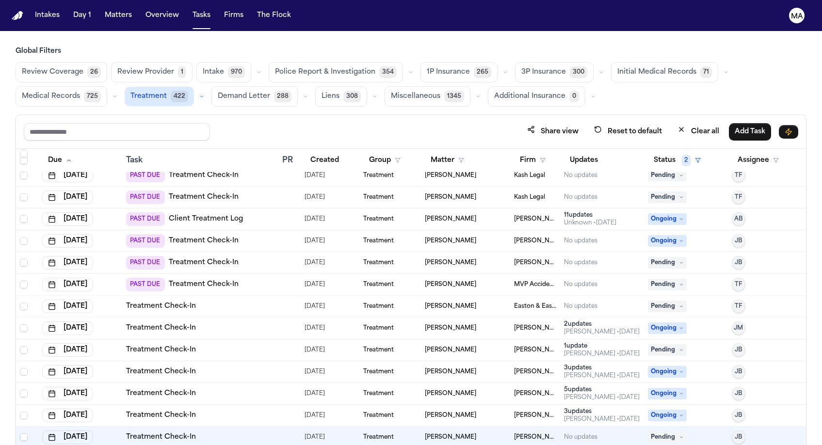
scroll to position [357, 0]
click at [248, 274] on td "PAST DUE Treatment Check-In" at bounding box center [200, 285] width 156 height 22
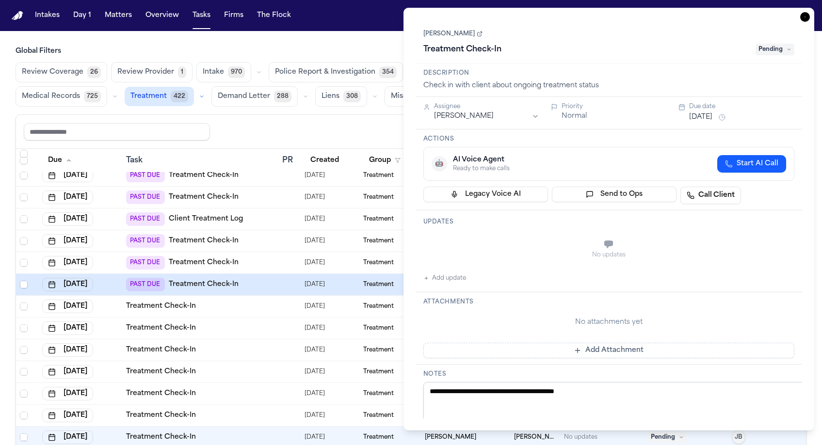
click at [788, 44] on span "Pending" at bounding box center [774, 50] width 39 height 12
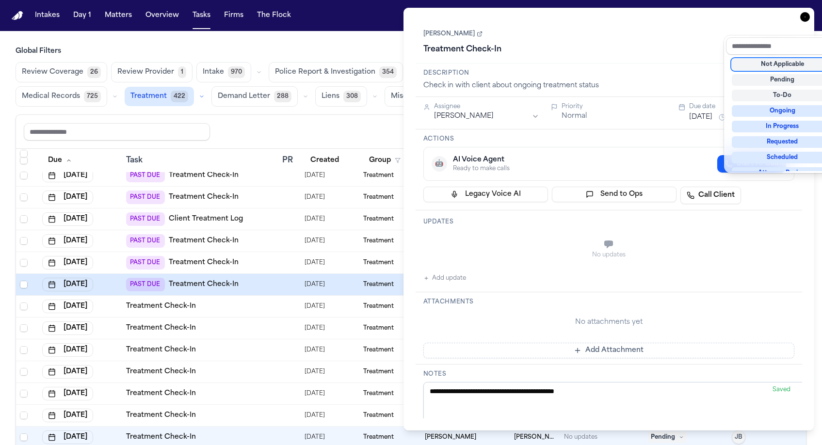
click at [780, 59] on div "Not Applicable" at bounding box center [781, 65] width 101 height 12
click at [686, 28] on div "[PERSON_NAME] Treatment Check-In Not Applicable" at bounding box center [608, 43] width 371 height 30
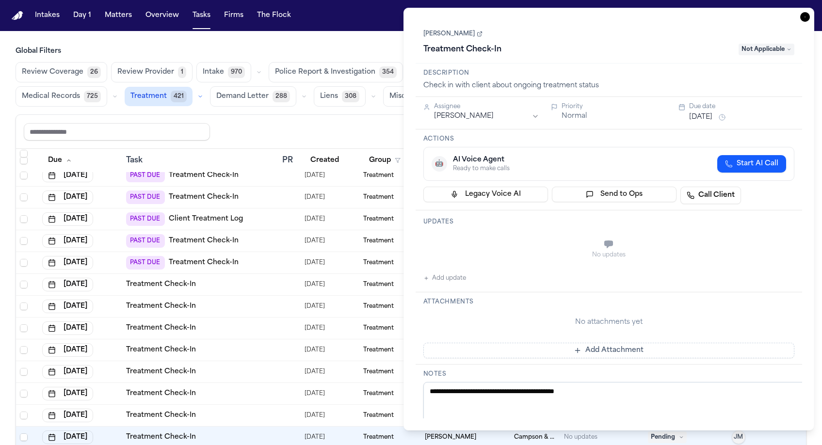
click at [810, 12] on icon "button" at bounding box center [805, 17] width 10 height 10
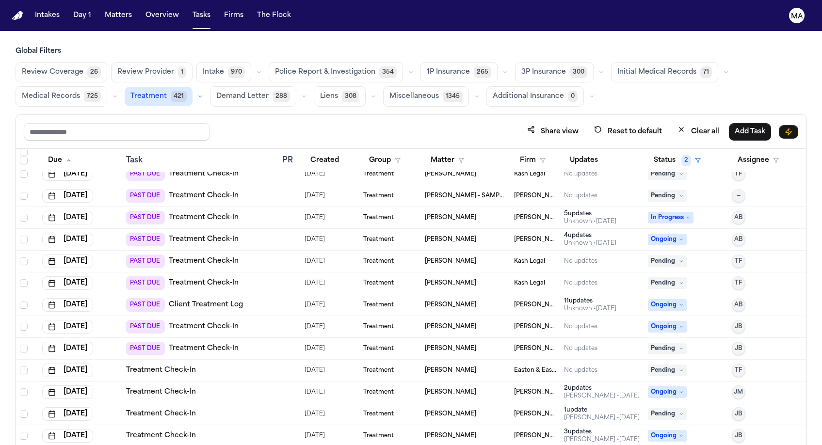
scroll to position [269, 0]
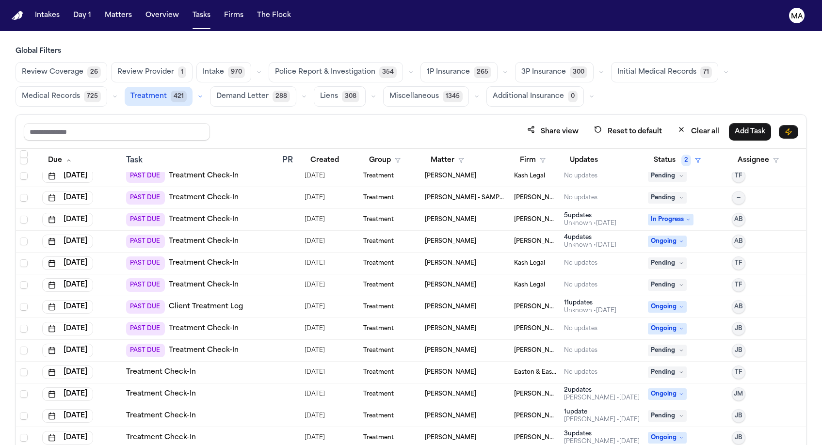
click at [476, 325] on div "[PERSON_NAME]" at bounding box center [465, 329] width 81 height 8
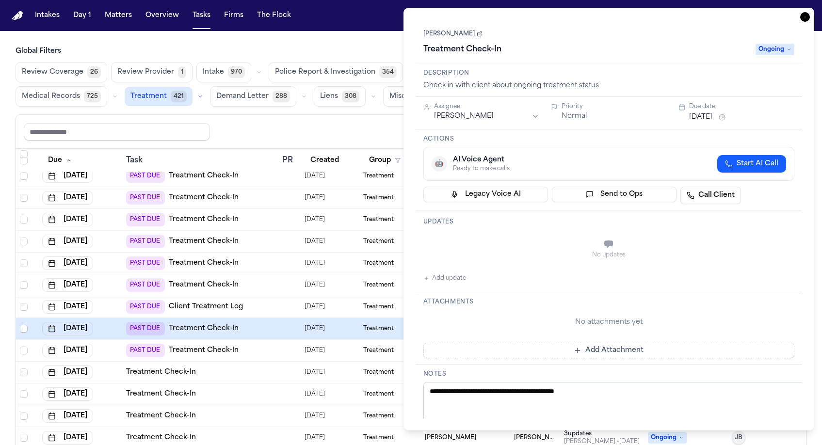
click at [700, 112] on button "[DATE]" at bounding box center [700, 117] width 23 height 10
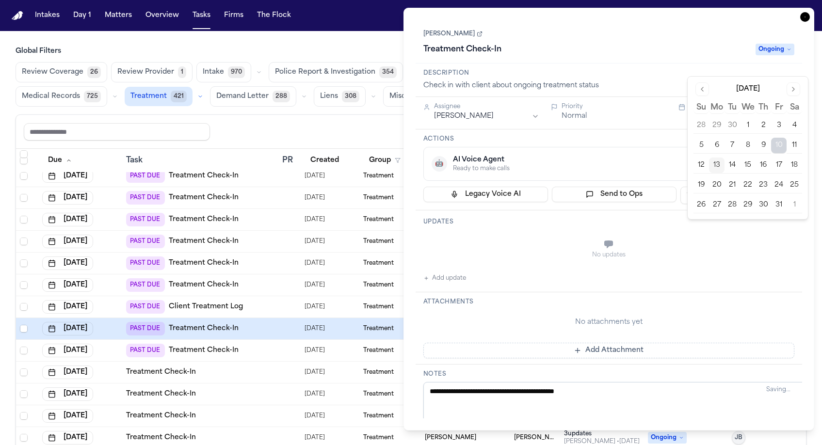
click at [709, 158] on button "13" at bounding box center [717, 166] width 16 height 16
click at [719, 33] on div "[PERSON_NAME] Treatment Check-In Ongoing" at bounding box center [608, 42] width 387 height 44
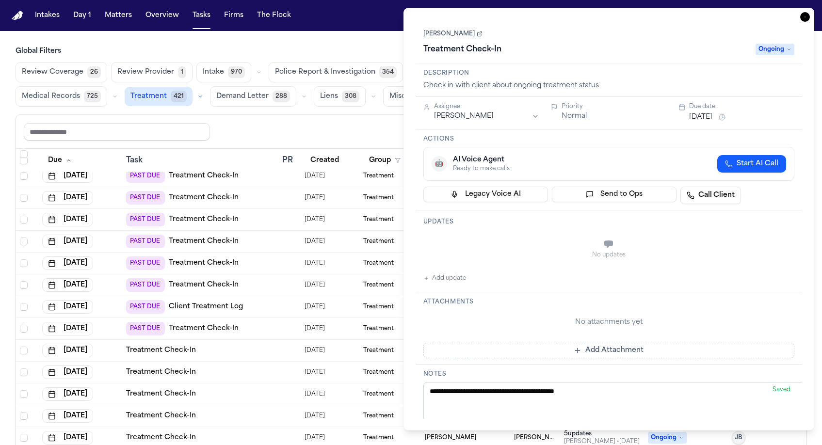
click at [810, 12] on icon "button" at bounding box center [805, 17] width 10 height 10
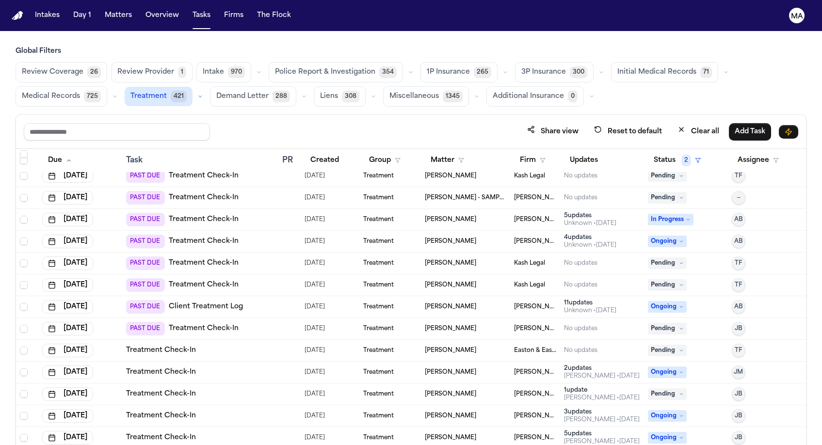
click at [386, 318] on td "Treatment" at bounding box center [390, 329] width 62 height 22
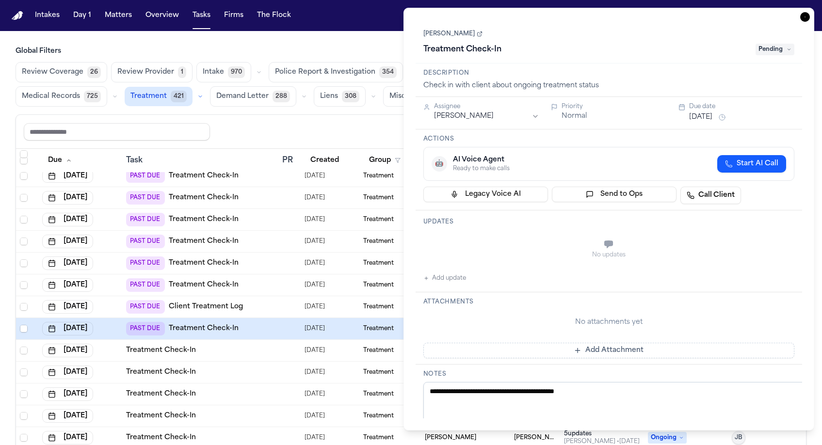
click at [702, 112] on button "[DATE]" at bounding box center [700, 117] width 23 height 10
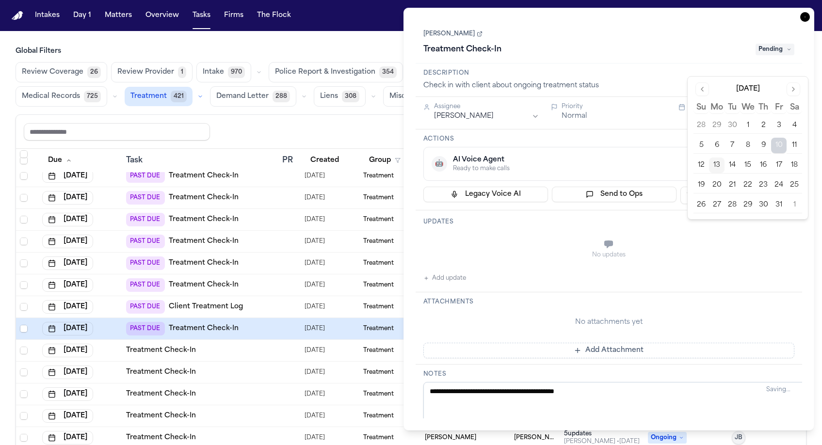
click at [709, 158] on button "13" at bounding box center [717, 166] width 16 height 16
click at [600, 42] on div "Treatment Check-In" at bounding box center [586, 50] width 327 height 16
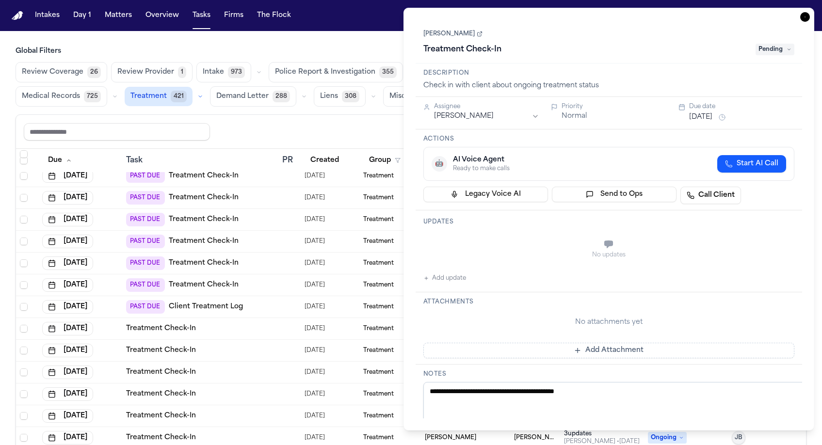
click at [810, 12] on icon "button" at bounding box center [805, 17] width 10 height 10
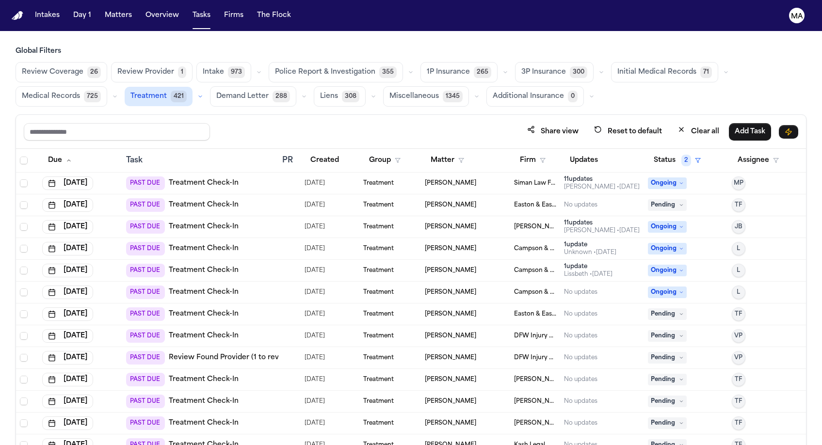
click at [220, 11] on button "Firms" at bounding box center [233, 15] width 27 height 17
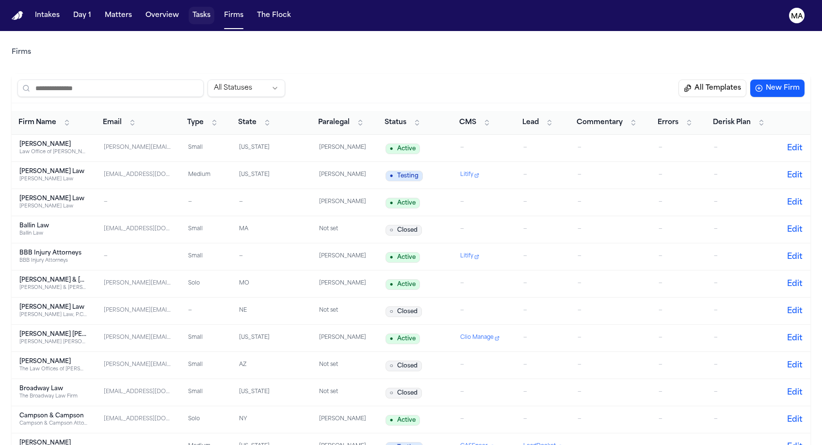
click at [189, 11] on button "Tasks" at bounding box center [202, 15] width 26 height 17
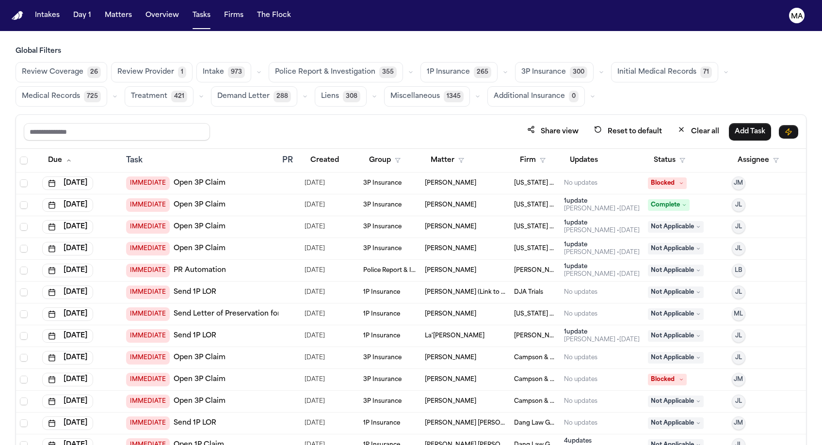
click at [167, 92] on span "Treatment" at bounding box center [149, 97] width 36 height 10
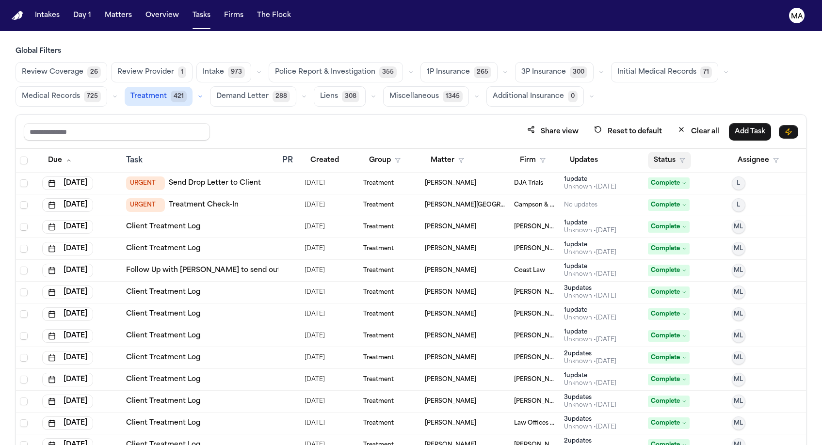
click at [656, 152] on button "Status" at bounding box center [669, 160] width 43 height 17
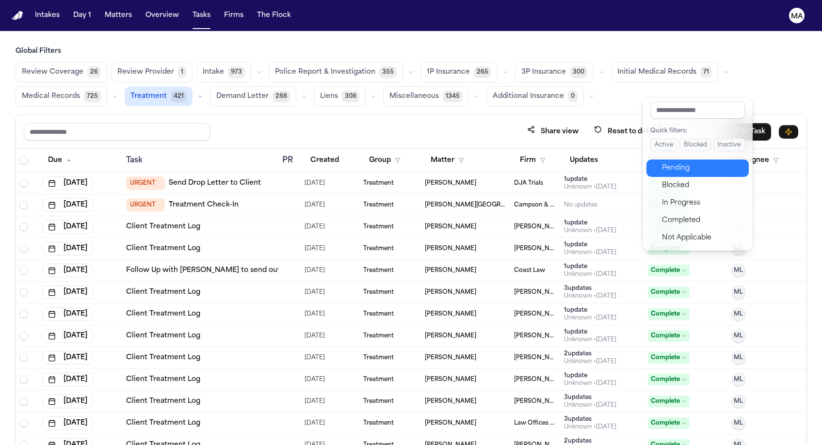
click at [664, 162] on div "Pending" at bounding box center [702, 168] width 81 height 12
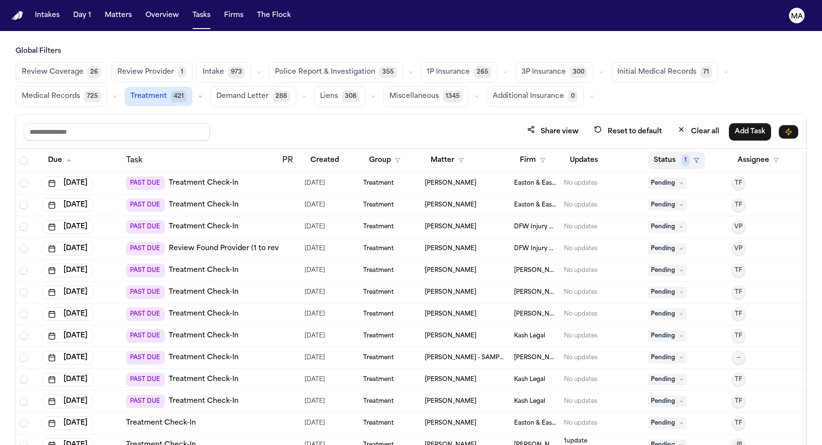
click at [652, 152] on button "Status 1" at bounding box center [676, 160] width 57 height 17
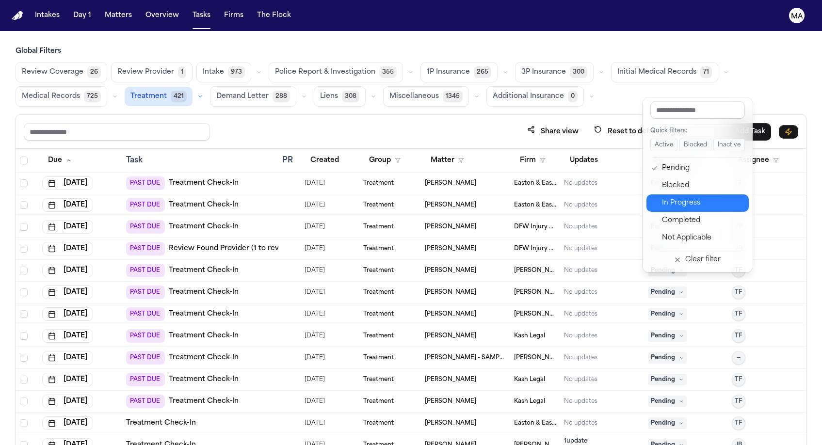
click at [662, 197] on div "In Progress" at bounding box center [702, 203] width 81 height 12
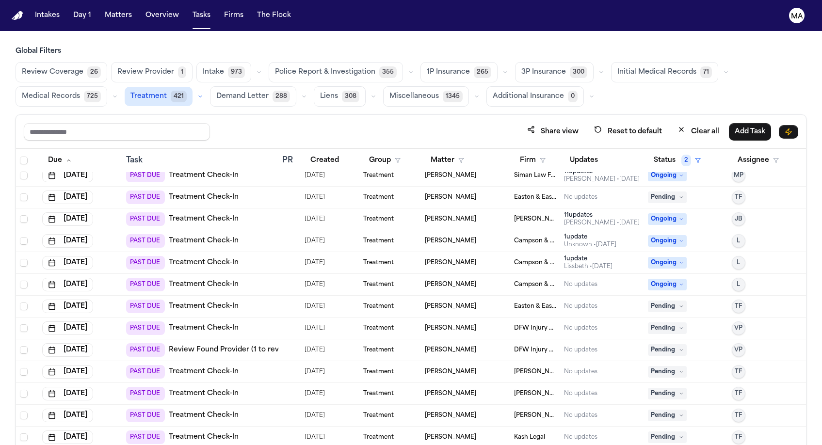
scroll to position [6, 0]
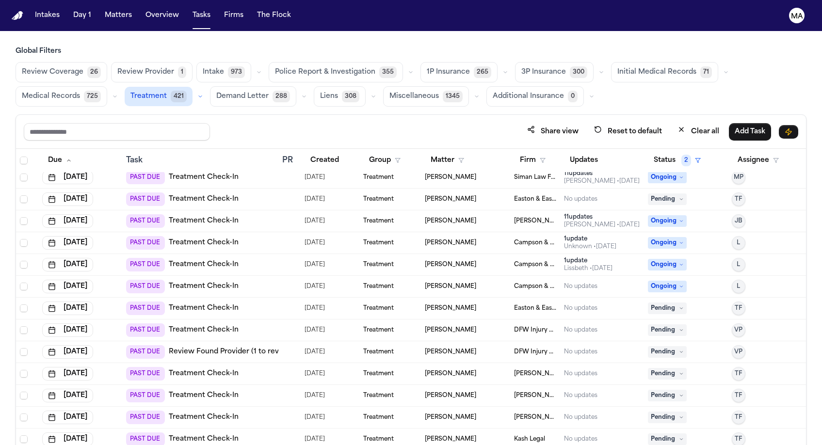
click at [270, 367] on div "PAST DUE Treatment Check-In" at bounding box center [200, 374] width 148 height 14
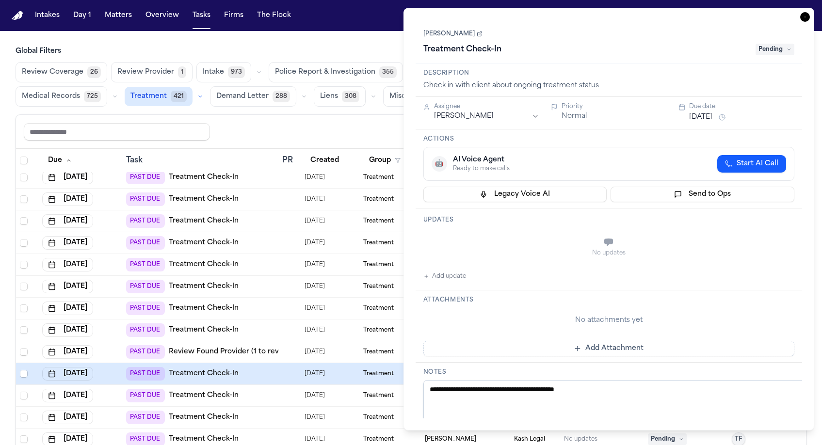
click at [435, 270] on button "Add update" at bounding box center [444, 276] width 43 height 12
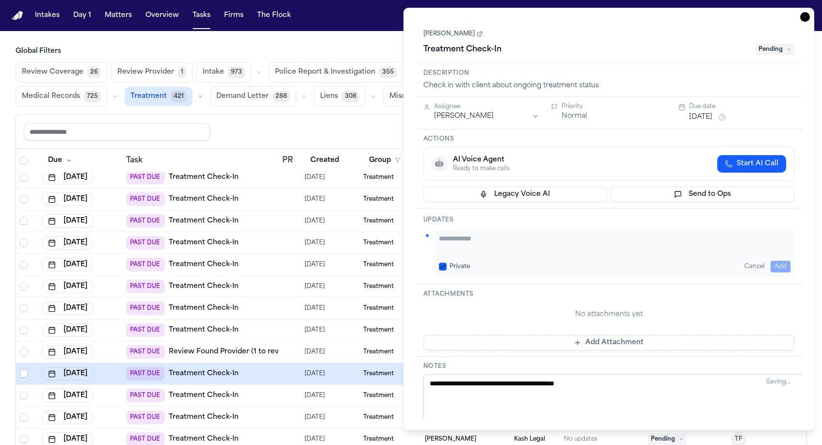
click at [437, 208] on div "Updates Private Cancel Add" at bounding box center [608, 246] width 387 height 76
click at [449, 234] on textarea "Add your update" at bounding box center [615, 243] width 352 height 19
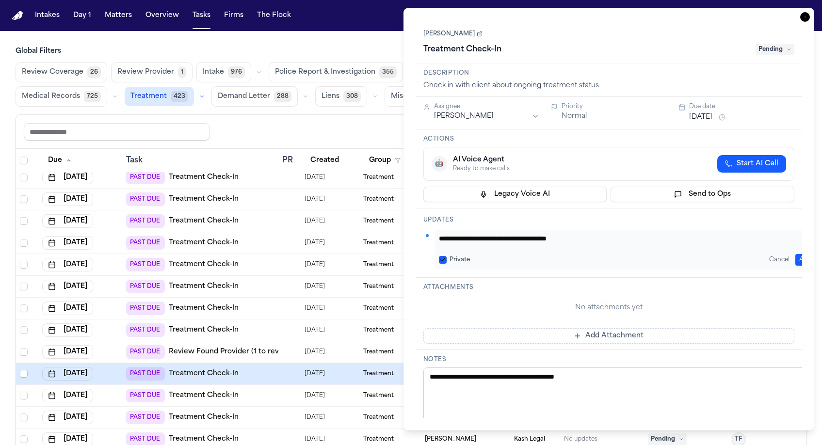
type textarea "**********"
click at [795, 254] on button "Add" at bounding box center [805, 260] width 20 height 12
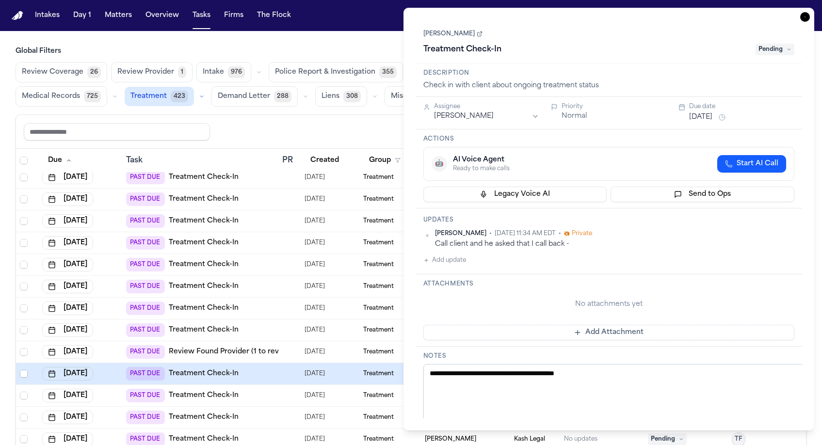
click at [689, 112] on button "[DATE]" at bounding box center [700, 117] width 23 height 10
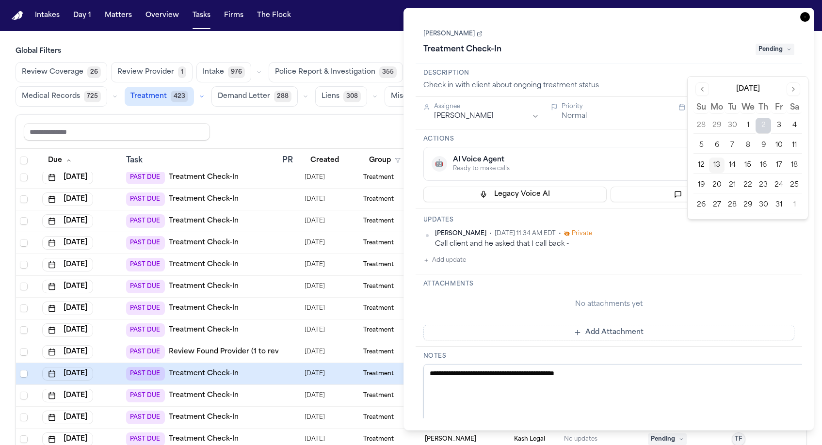
click at [709, 158] on button "13" at bounding box center [717, 166] width 16 height 16
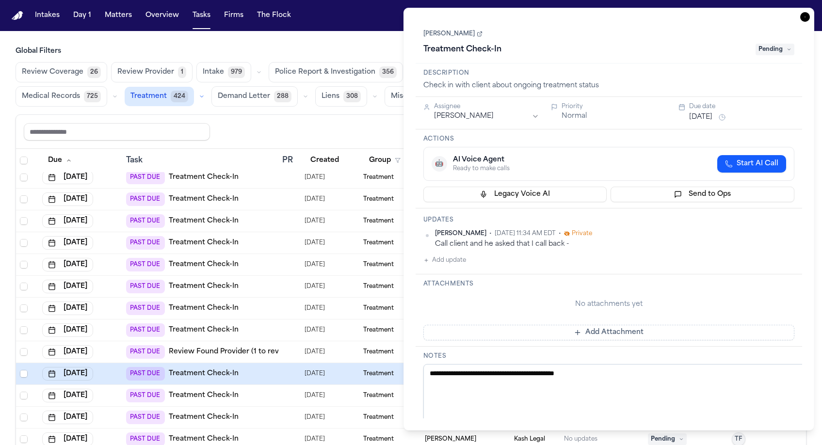
click at [759, 36] on div "[PERSON_NAME] Treatment Check-In Pending" at bounding box center [608, 42] width 387 height 44
click at [771, 44] on span "Pending" at bounding box center [774, 50] width 39 height 12
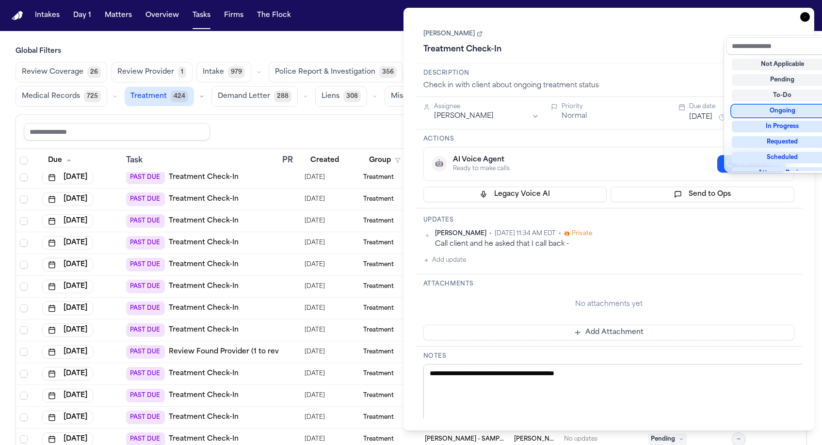
click at [769, 105] on div "Ongoing" at bounding box center [781, 111] width 101 height 12
click at [682, 42] on div "Treatment Check-In Ongoing" at bounding box center [608, 50] width 371 height 16
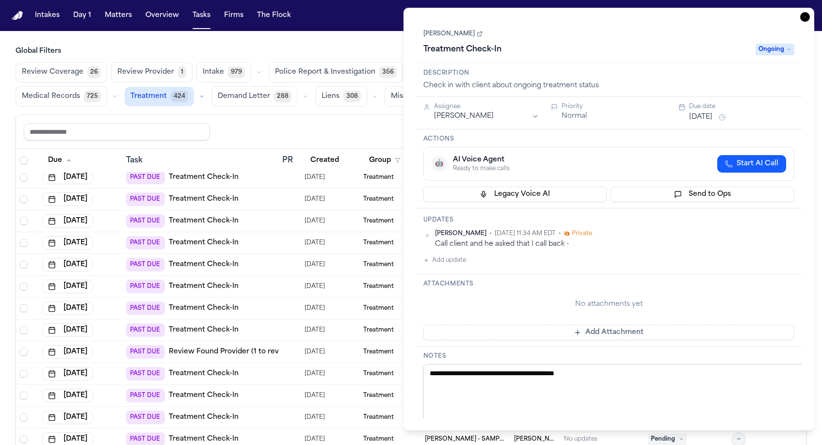
click at [810, 12] on icon "button" at bounding box center [805, 17] width 10 height 10
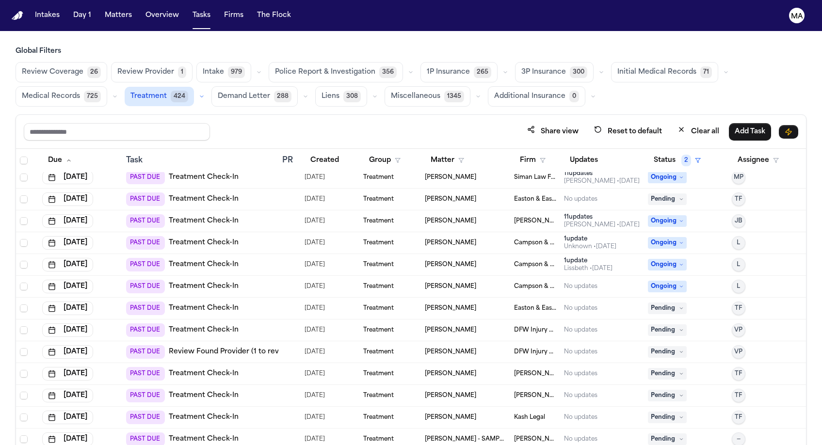
click at [186, 341] on td "PAST DUE Review Found Provider (1 to review)" at bounding box center [200, 352] width 156 height 22
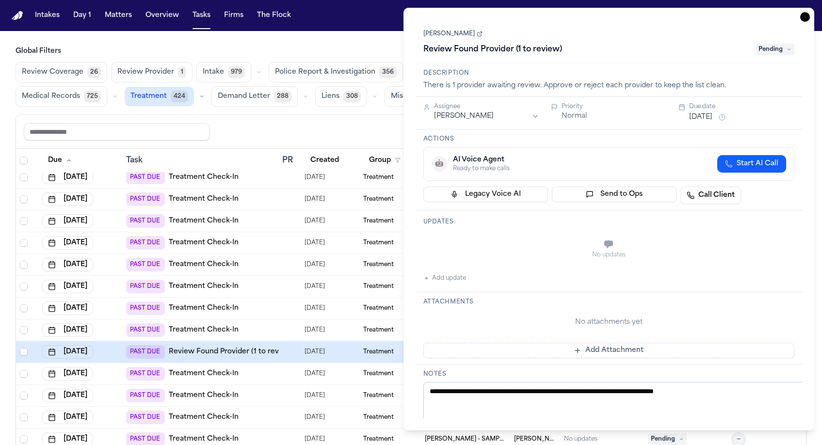
click at [186, 347] on link "Review Found Provider (1 to review)" at bounding box center [231, 352] width 125 height 10
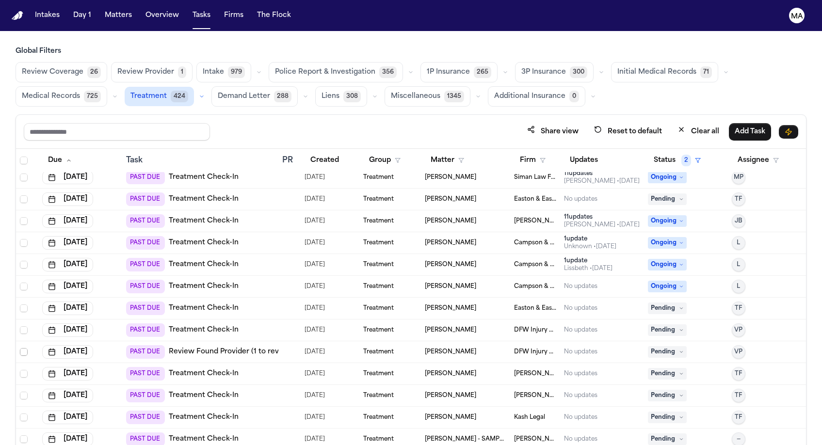
click at [20, 348] on span "Select row" at bounding box center [24, 352] width 8 height 8
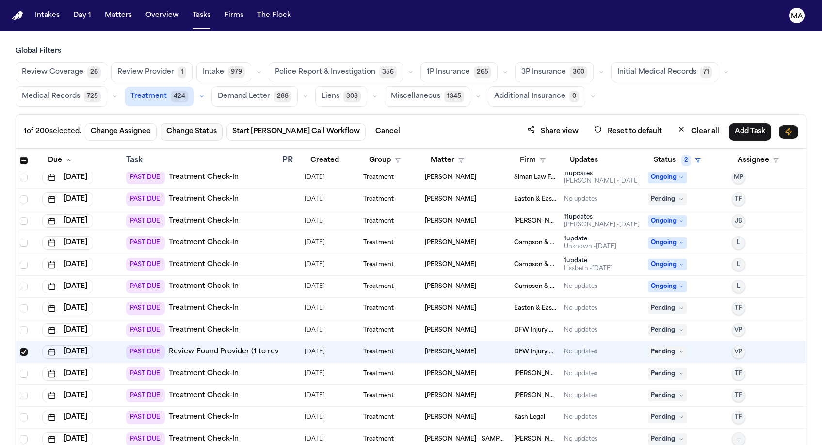
click at [160, 123] on button "Change Status" at bounding box center [191, 131] width 62 height 17
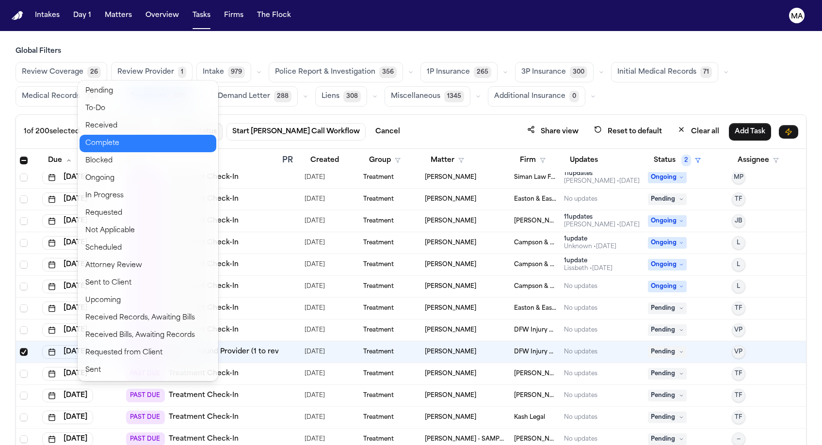
click at [108, 135] on button "Complete" at bounding box center [147, 143] width 137 height 17
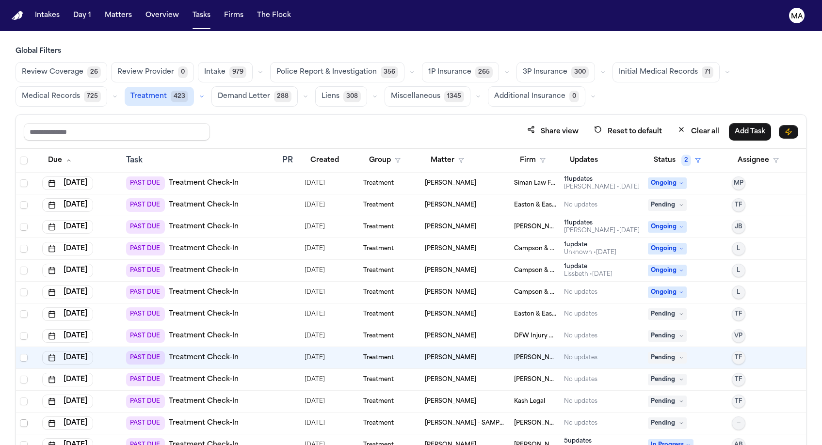
click at [20, 419] on span "Select row" at bounding box center [24, 423] width 8 height 8
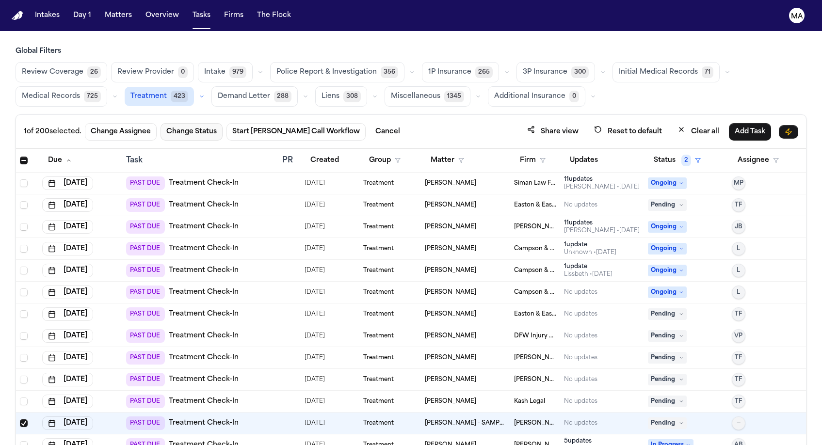
click at [160, 123] on button "Change Status" at bounding box center [191, 131] width 62 height 17
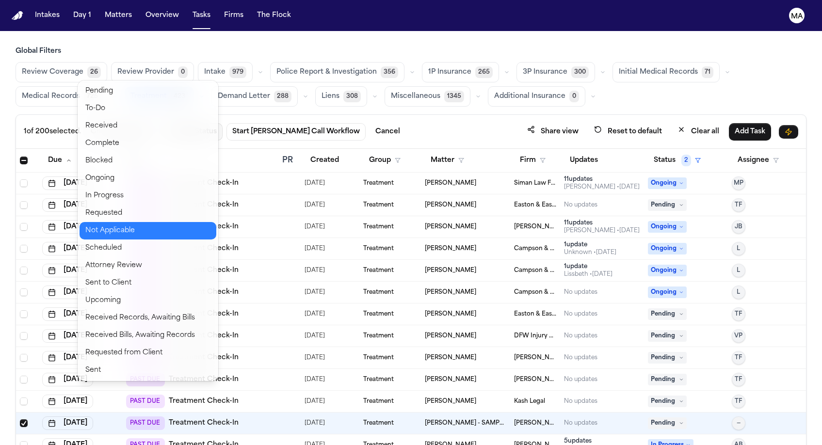
click at [106, 222] on button "Not Applicable" at bounding box center [147, 230] width 137 height 17
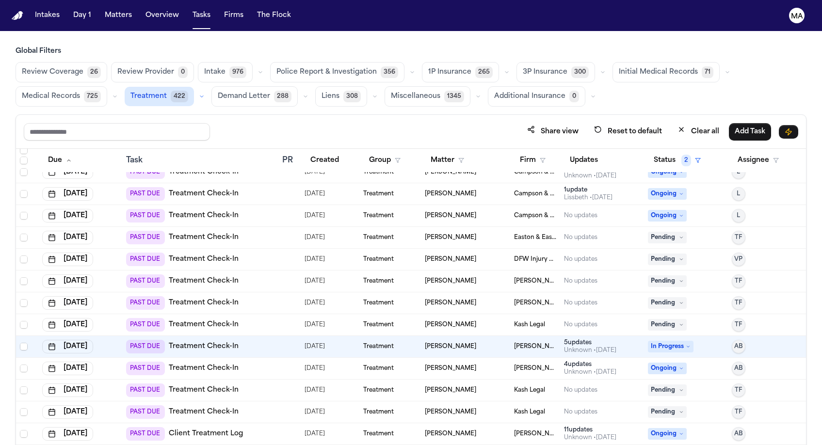
scroll to position [95, 0]
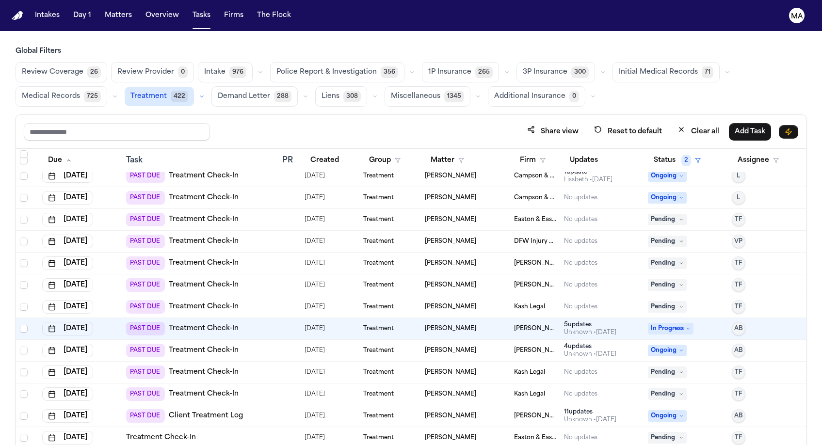
click at [288, 115] on div "Share view Reset to default Clear all Add Task" at bounding box center [411, 132] width 790 height 34
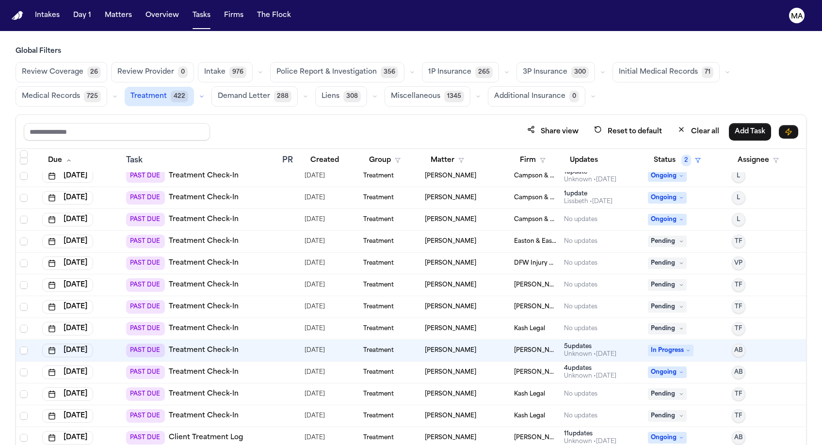
click at [205, 123] on div "Share view Reset to default Clear all Add Task" at bounding box center [411, 132] width 774 height 18
click at [508, 115] on div "Share view Reset to default Clear all Add Task" at bounding box center [411, 132] width 790 height 34
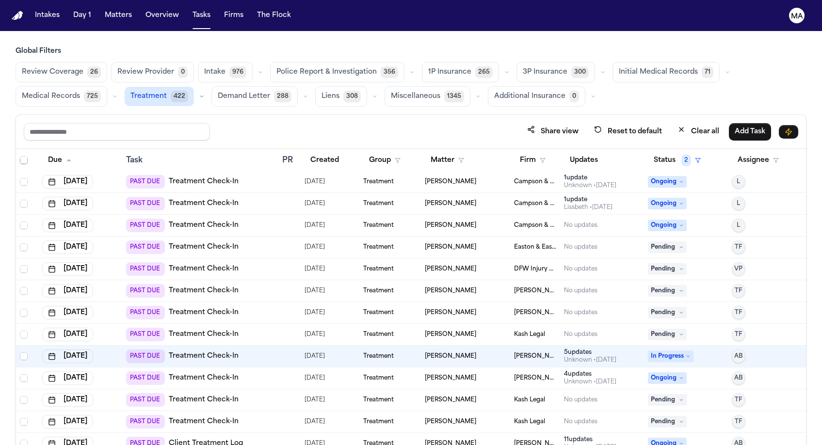
scroll to position [0, 0]
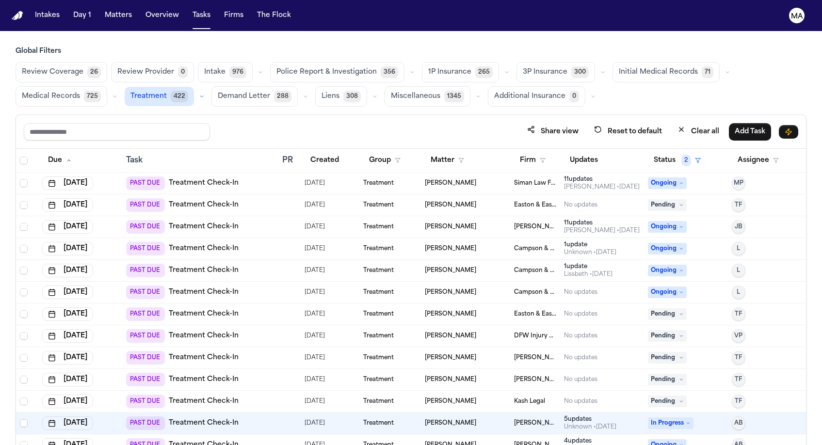
click at [239, 123] on div "Share view Reset to default Clear all Add Task" at bounding box center [411, 132] width 774 height 18
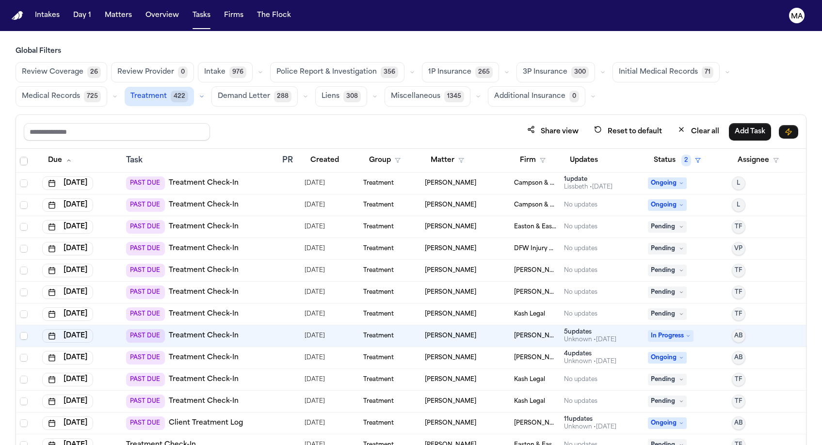
scroll to position [87, 0]
click at [394, 369] on td "Treatment" at bounding box center [390, 380] width 62 height 22
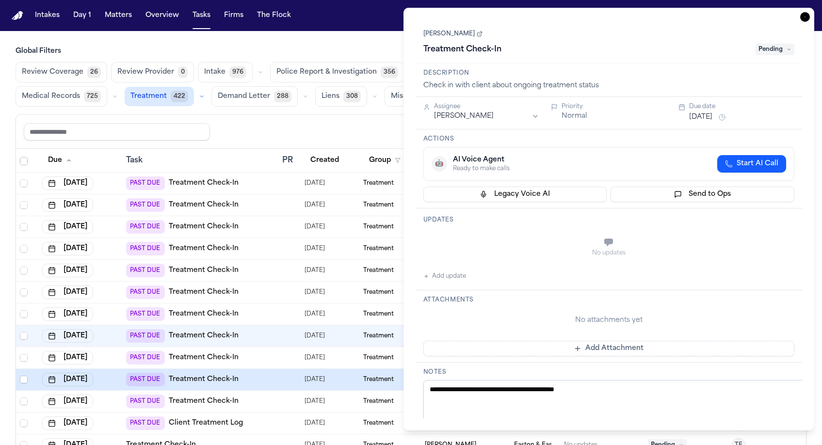
click at [434, 270] on button "Add update" at bounding box center [444, 276] width 43 height 12
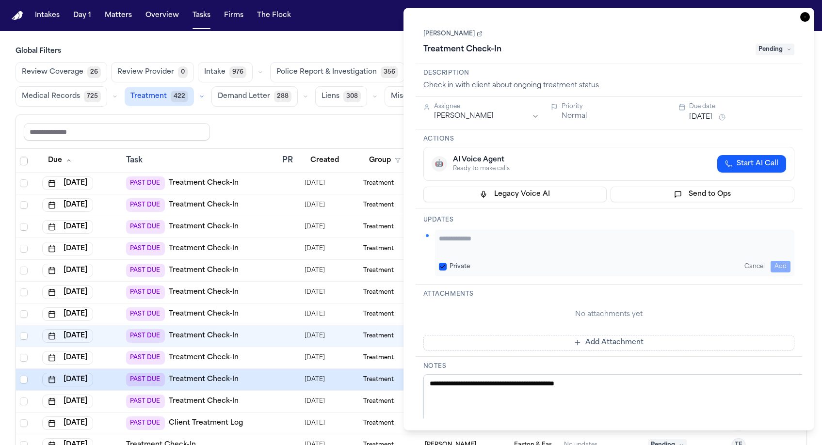
click at [456, 234] on textarea "Add your update" at bounding box center [615, 243] width 352 height 19
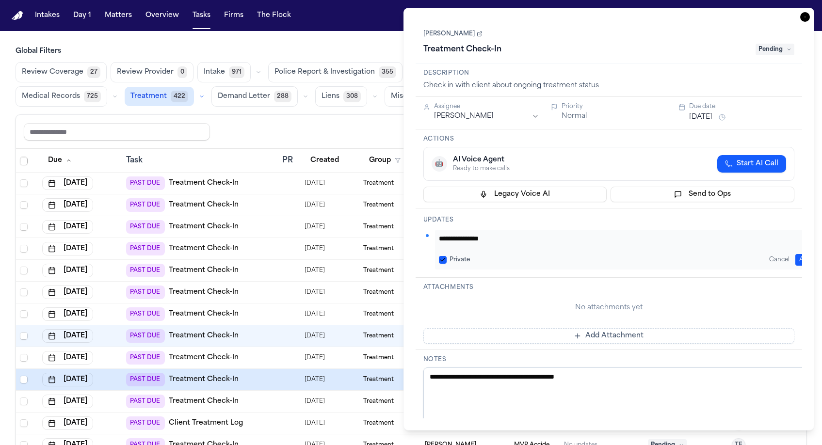
type textarea "**********"
click at [693, 112] on button "[DATE]" at bounding box center [700, 117] width 23 height 10
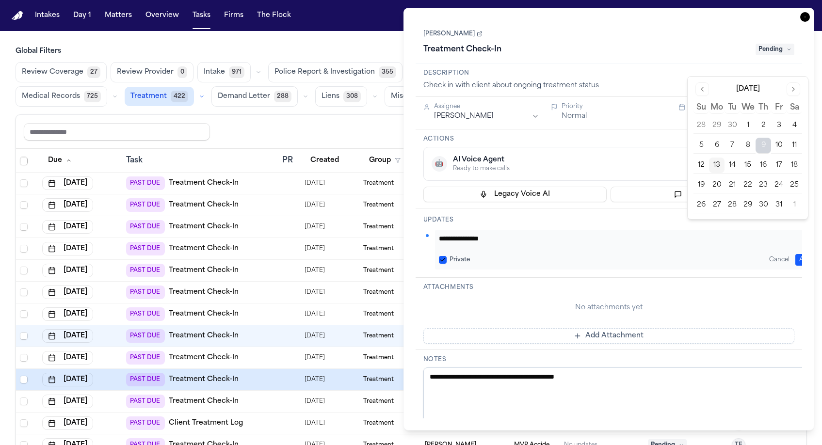
click at [771, 177] on button "24" at bounding box center [779, 185] width 16 height 16
click at [758, 36] on div "[PERSON_NAME] Treatment Check-In Pending" at bounding box center [608, 42] width 387 height 44
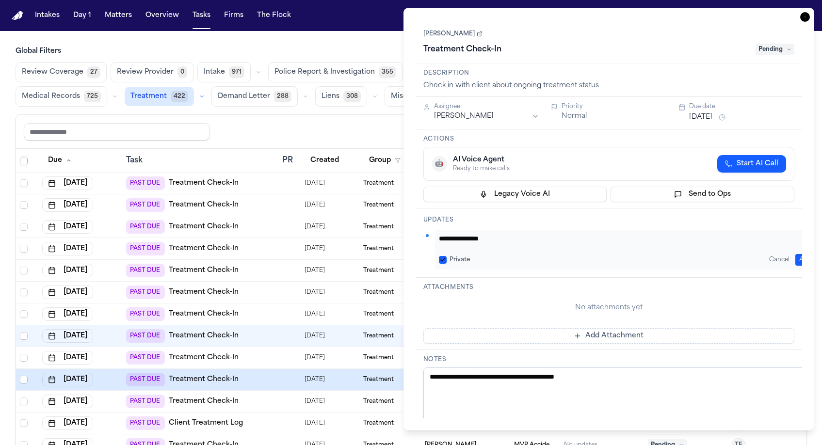
click at [775, 44] on span "Pending" at bounding box center [774, 50] width 39 height 12
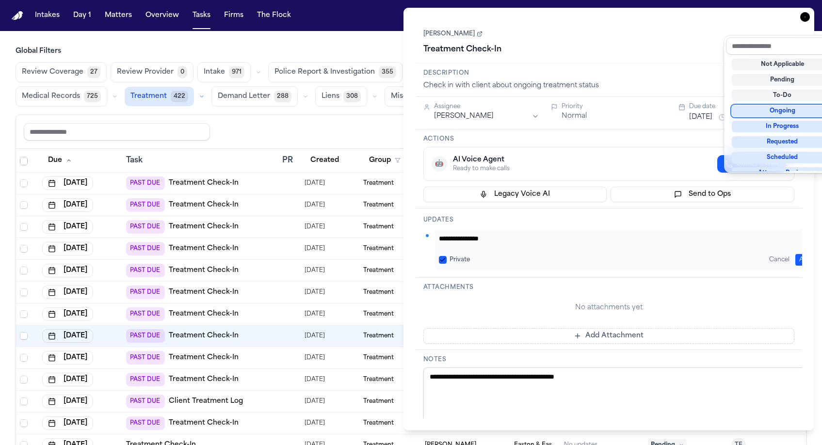
click at [775, 105] on div "Ongoing" at bounding box center [781, 111] width 101 height 12
click at [655, 42] on div "Treatment Check-In Ongoing" at bounding box center [608, 50] width 371 height 16
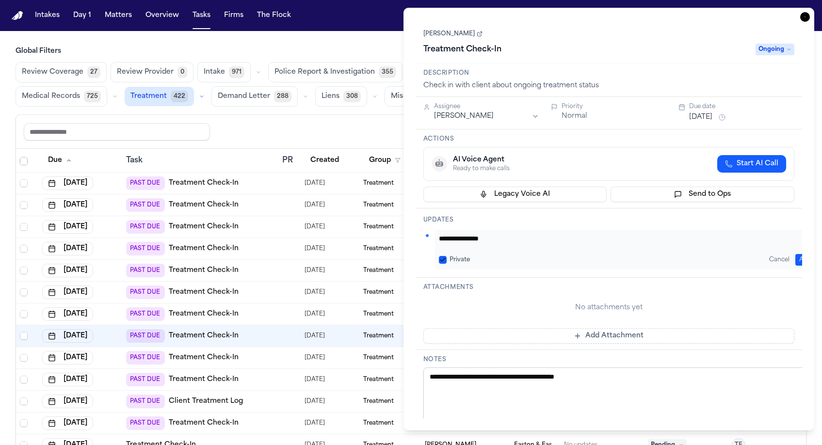
click at [810, 12] on icon "button" at bounding box center [805, 17] width 10 height 10
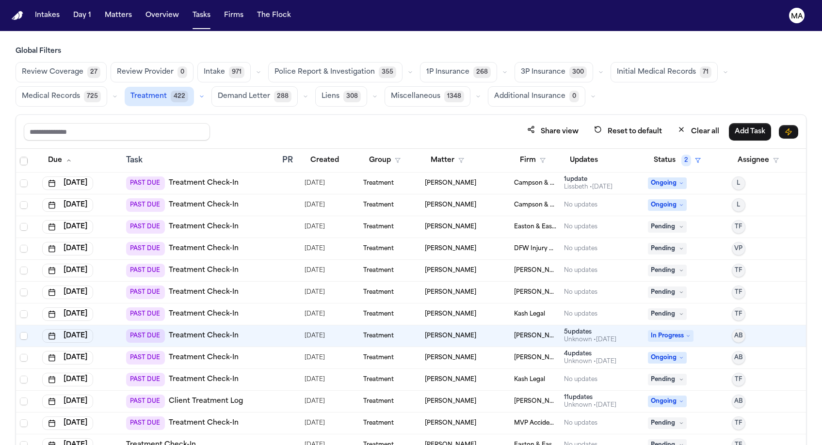
click at [401, 310] on div "Treatment" at bounding box center [390, 314] width 54 height 8
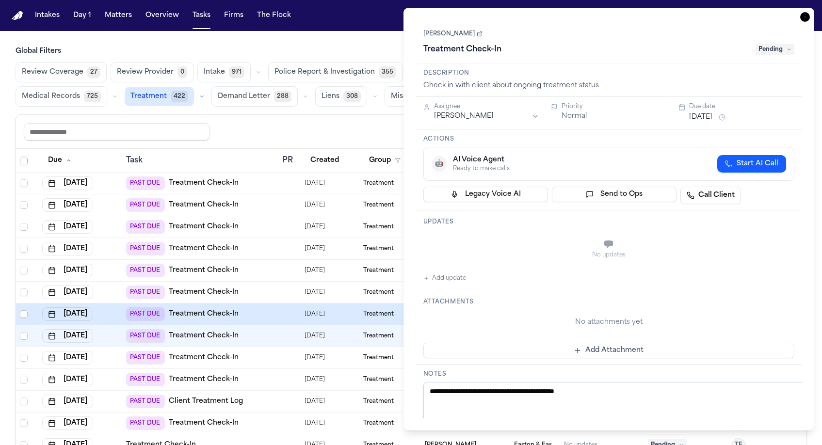
click at [428, 272] on button "Add update" at bounding box center [444, 278] width 43 height 12
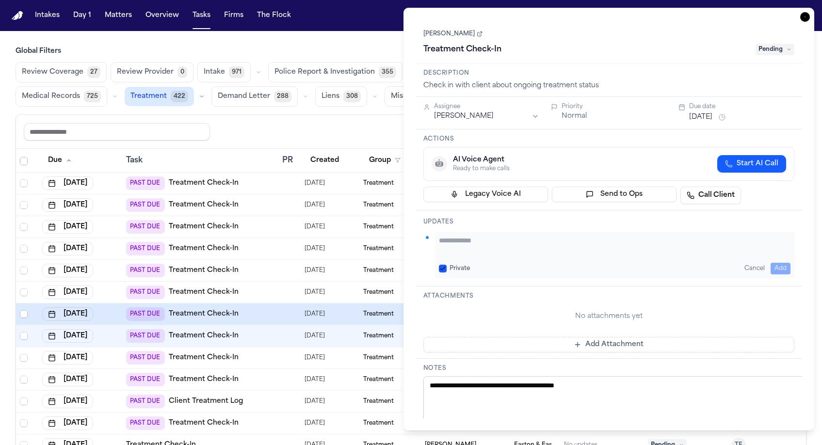
click at [450, 236] on textarea "Add your update" at bounding box center [615, 245] width 352 height 19
paste textarea "**********"
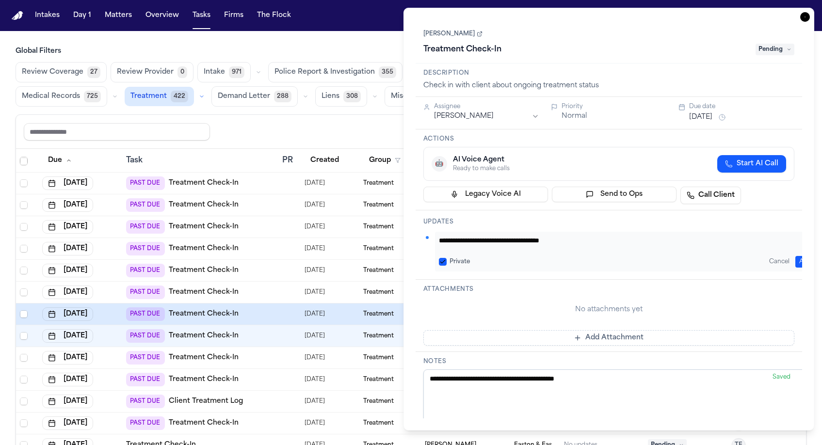
type textarea "**********"
click at [516, 280] on div "Attachments No attachments yet Add Attachment" at bounding box center [608, 316] width 387 height 72
click at [795, 256] on button "Add" at bounding box center [805, 262] width 20 height 12
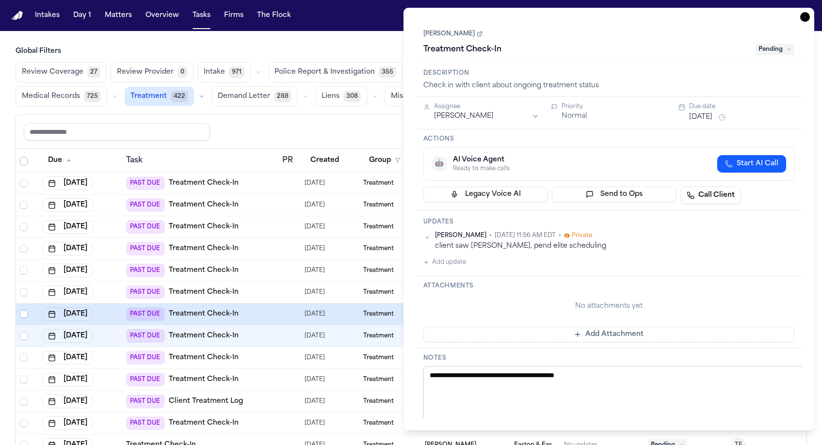
click at [705, 112] on button "[DATE]" at bounding box center [700, 117] width 23 height 10
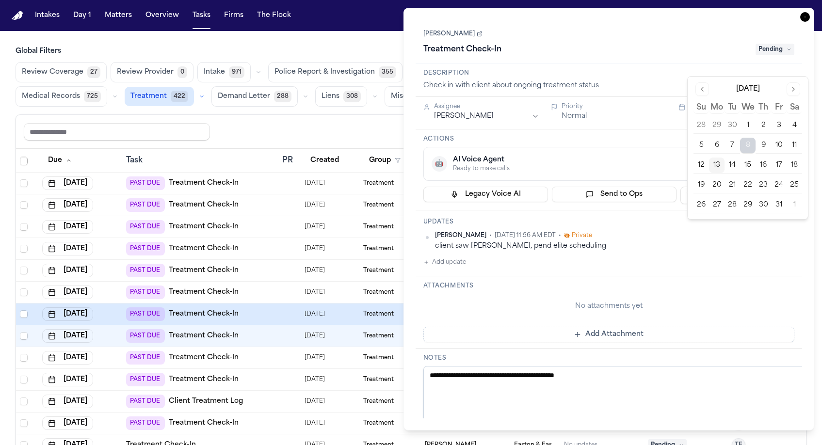
click at [771, 177] on button "24" at bounding box center [779, 185] width 16 height 16
click at [730, 64] on div "Description Check in with client about ongoing treatment status" at bounding box center [608, 80] width 387 height 33
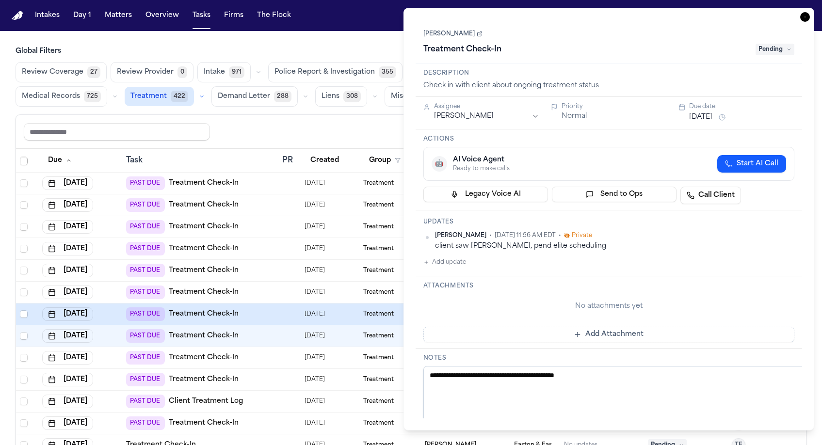
click at [776, 44] on span "Pending" at bounding box center [774, 50] width 39 height 12
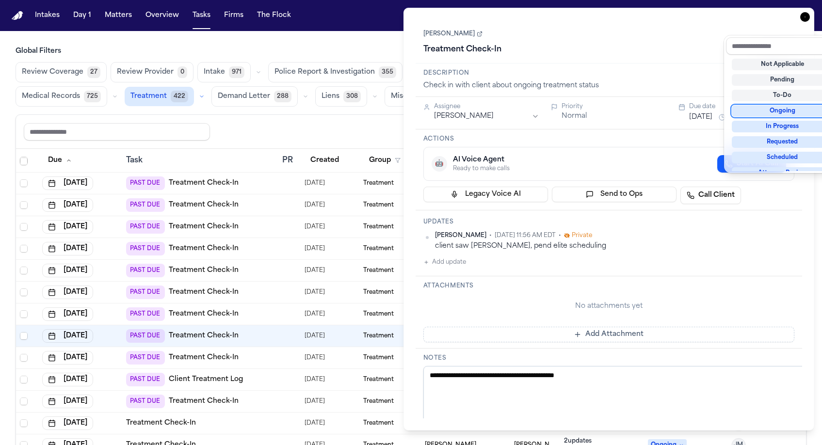
click at [777, 105] on div "Ongoing" at bounding box center [781, 111] width 101 height 12
click at [679, 28] on div "[PERSON_NAME] Treatment Check-In Ongoing" at bounding box center [608, 43] width 371 height 30
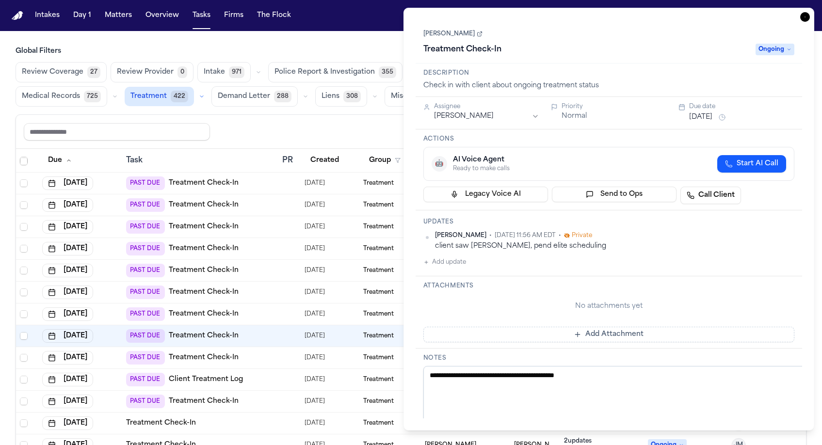
click at [810, 12] on icon "button" at bounding box center [805, 17] width 10 height 10
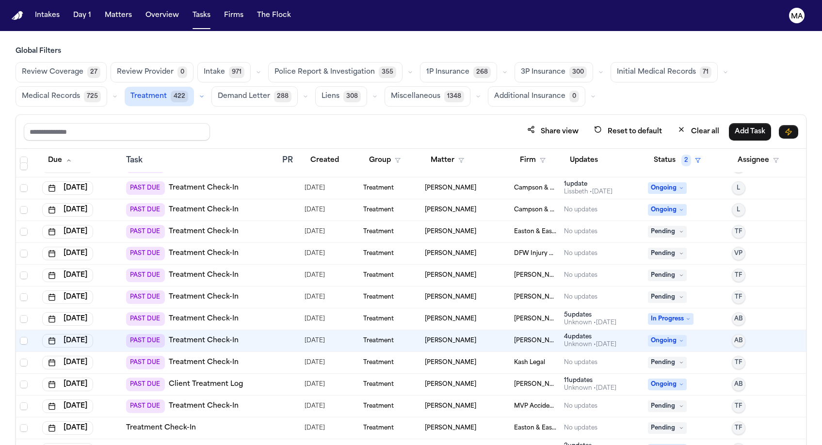
scroll to position [45, 0]
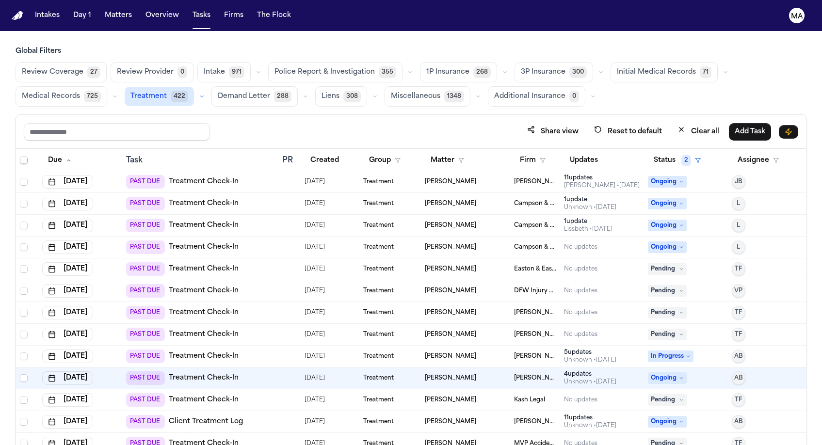
click at [458, 396] on div "[PERSON_NAME]" at bounding box center [465, 400] width 81 height 8
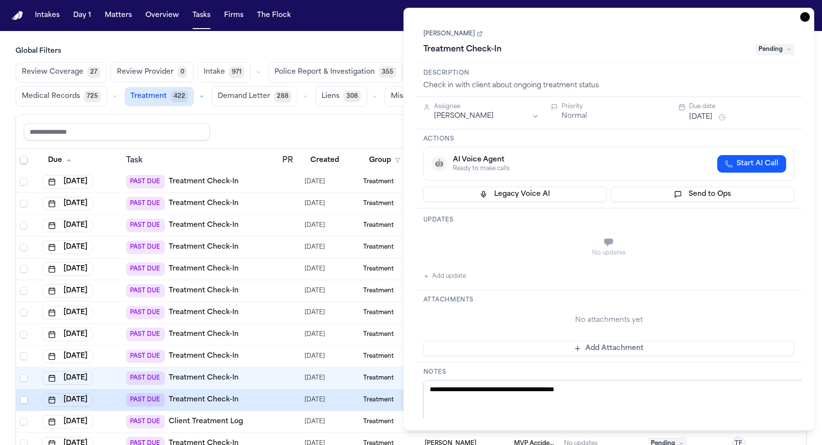
click at [419, 208] on div "Updates No updates Add update" at bounding box center [608, 249] width 387 height 82
click at [426, 270] on button "Add update" at bounding box center [444, 276] width 43 height 12
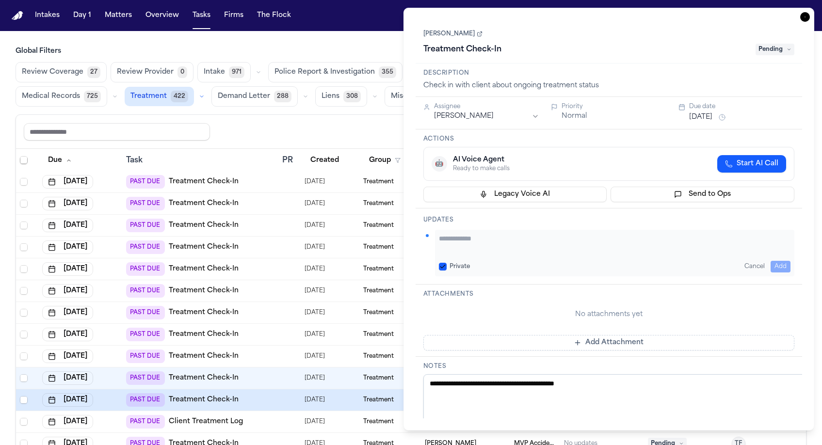
click at [471, 234] on textarea "Add your update" at bounding box center [615, 243] width 352 height 19
paste textarea "**********"
type textarea "**********"
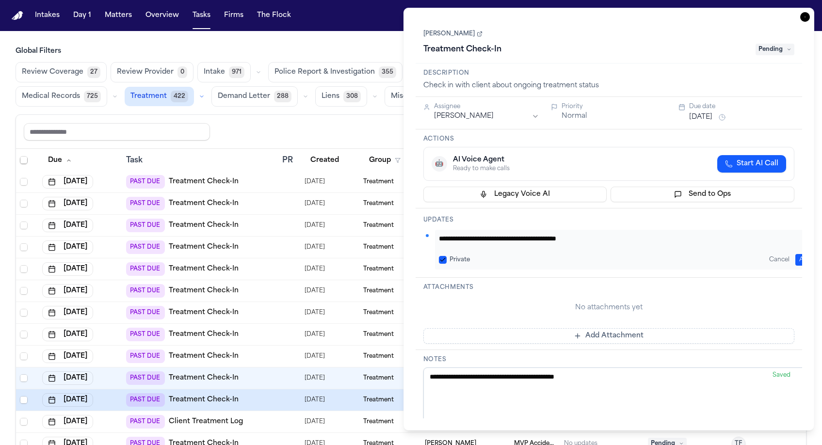
click at [796, 254] on button "Add" at bounding box center [805, 260] width 20 height 12
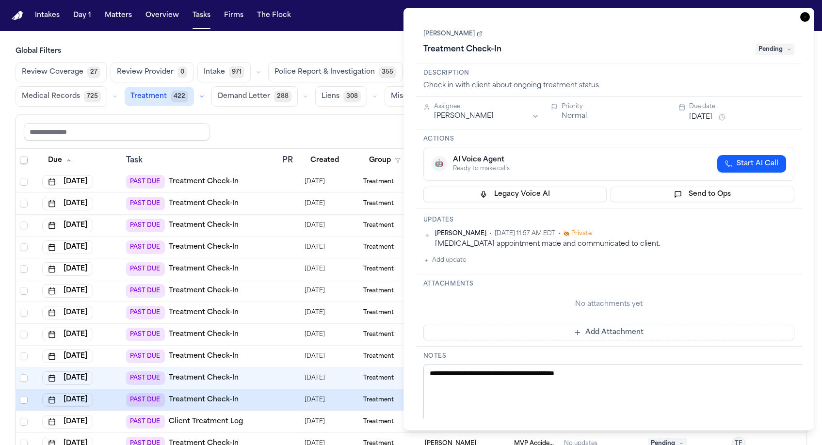
click at [699, 112] on button "[DATE]" at bounding box center [700, 117] width 23 height 10
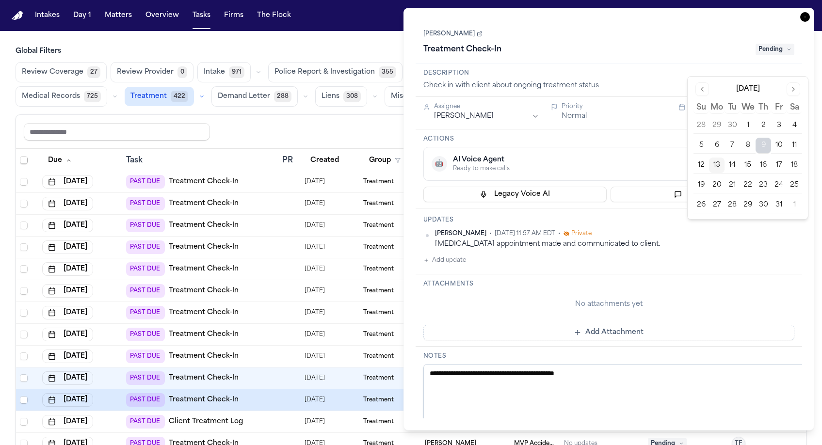
click at [771, 177] on button "24" at bounding box center [779, 185] width 16 height 16
click at [683, 28] on div "[PERSON_NAME] Treatment Check-In Pending" at bounding box center [608, 43] width 371 height 30
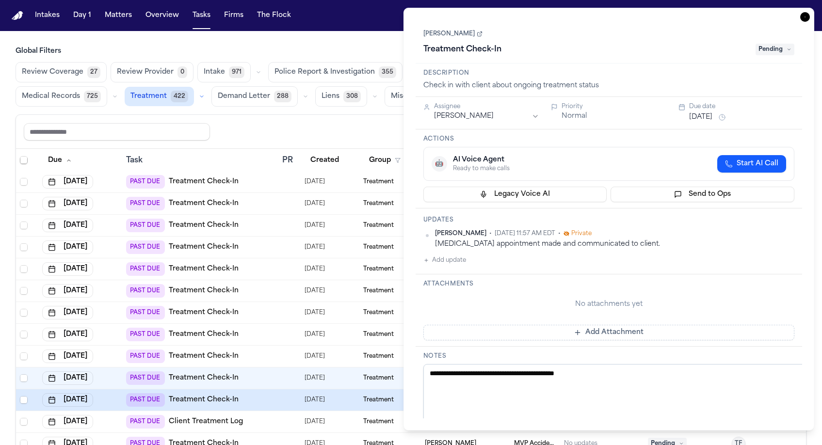
click at [778, 44] on span "Pending" at bounding box center [774, 50] width 39 height 12
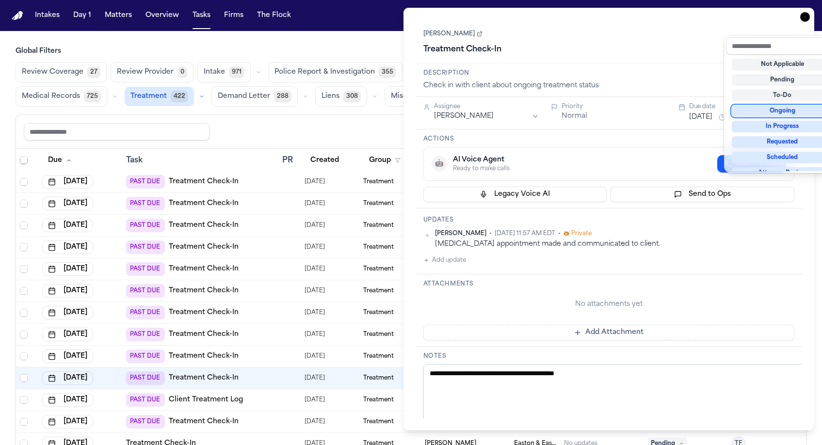
click at [780, 105] on div "Ongoing" at bounding box center [781, 111] width 101 height 12
click at [721, 9] on div "**********" at bounding box center [608, 219] width 411 height 423
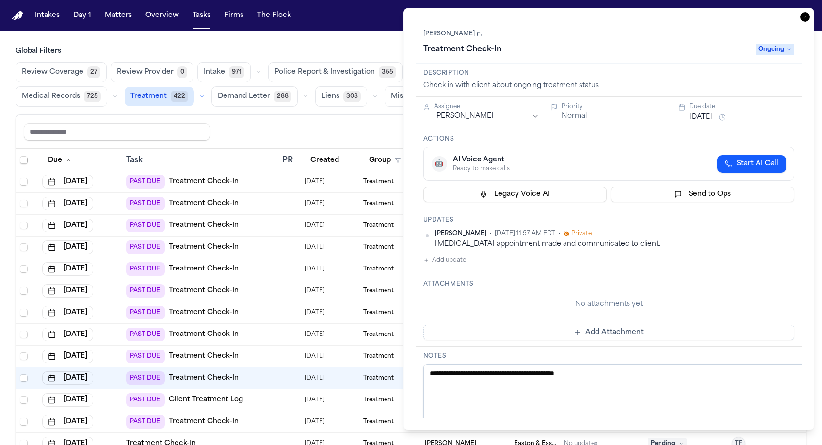
click at [810, 12] on icon "button" at bounding box center [805, 17] width 10 height 10
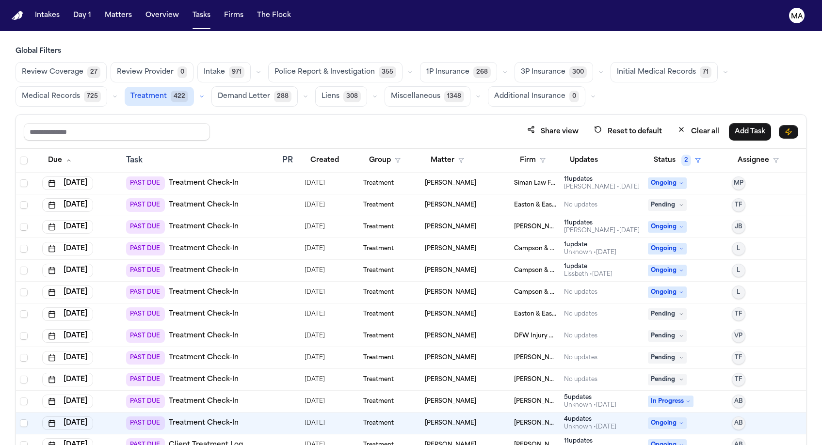
click at [481, 332] on div "[PERSON_NAME]" at bounding box center [465, 336] width 81 height 8
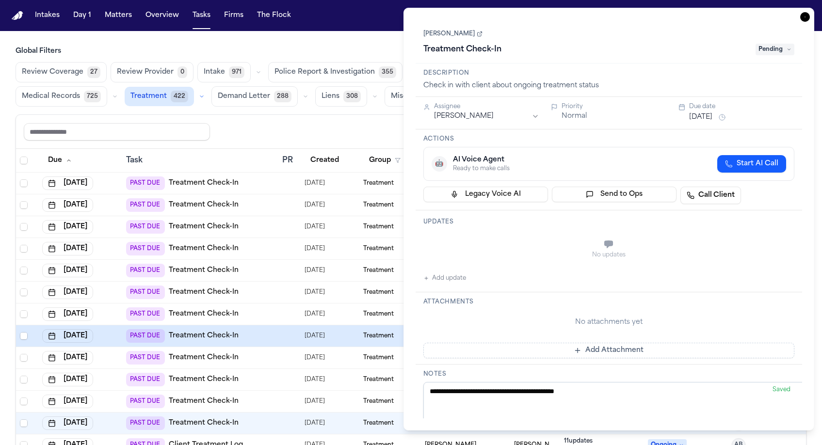
click at [696, 112] on button "[DATE]" at bounding box center [700, 117] width 23 height 10
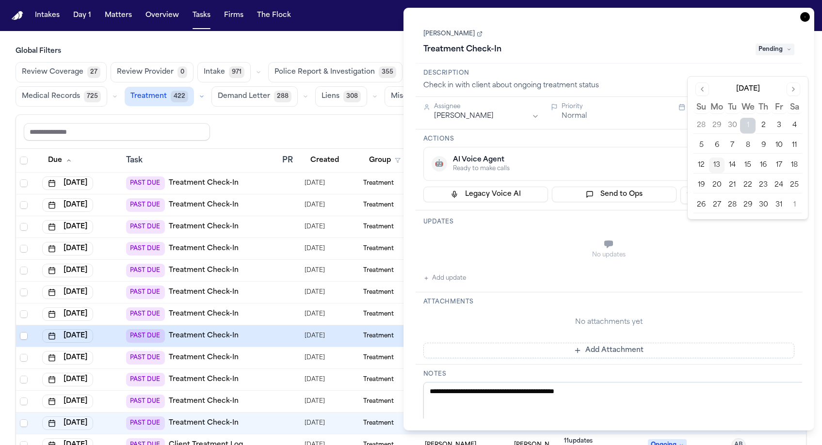
click at [740, 158] on button "15" at bounding box center [748, 166] width 16 height 16
click at [710, 69] on h3 "Description" at bounding box center [608, 73] width 371 height 8
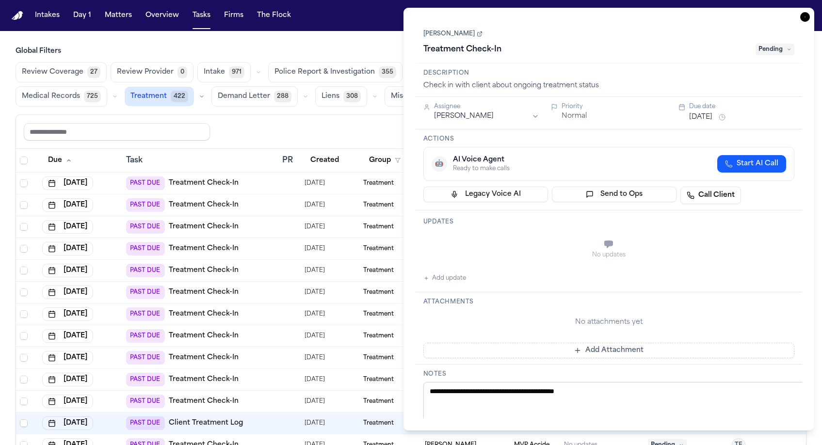
click at [810, 12] on icon "button" at bounding box center [805, 17] width 10 height 10
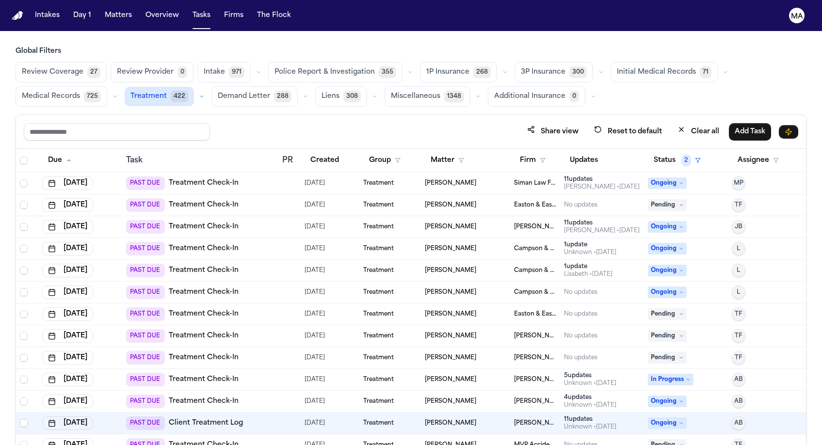
click at [659, 308] on span "Pending" at bounding box center [667, 314] width 39 height 12
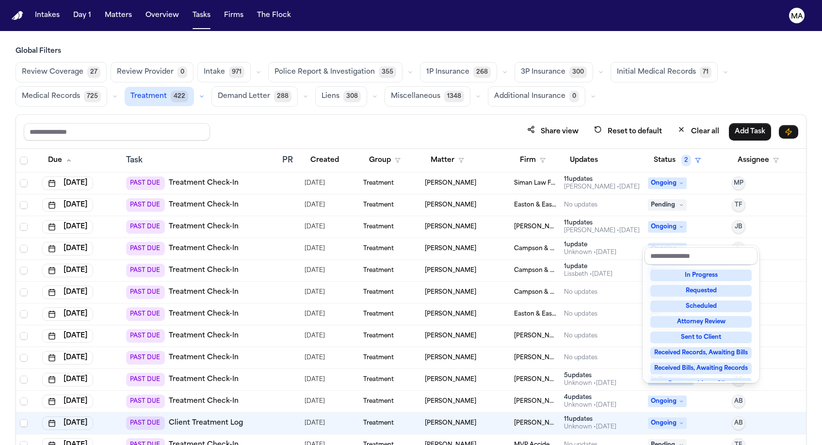
scroll to position [61, 0]
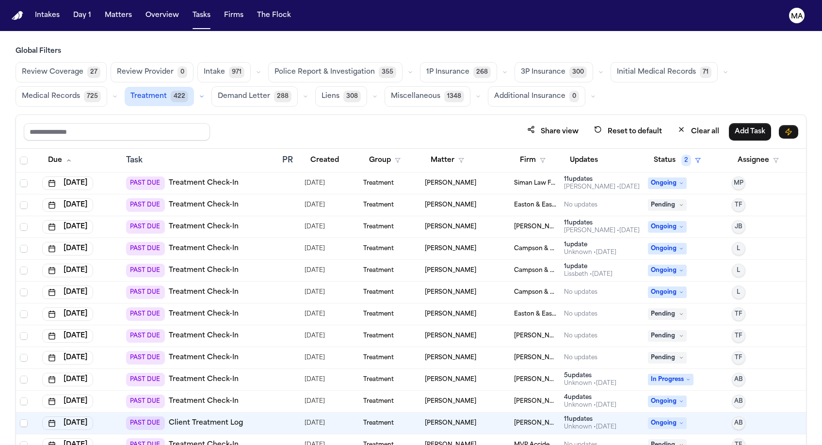
click at [268, 307] on div "PAST DUE Treatment Check-In" at bounding box center [200, 314] width 148 height 14
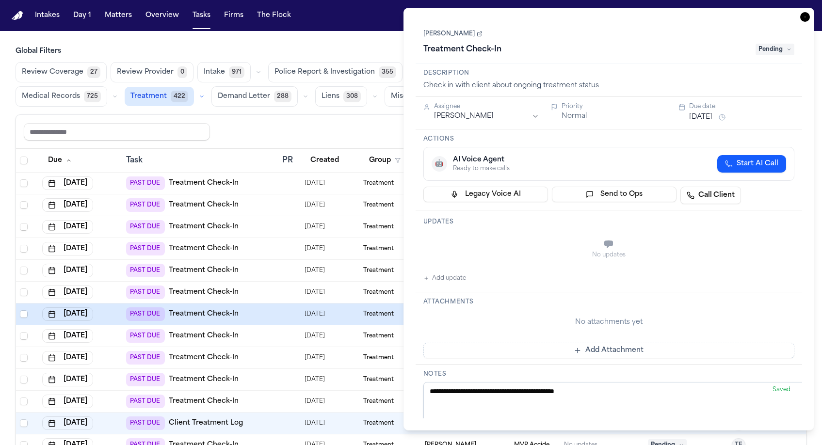
click at [784, 44] on span "Pending" at bounding box center [774, 50] width 39 height 12
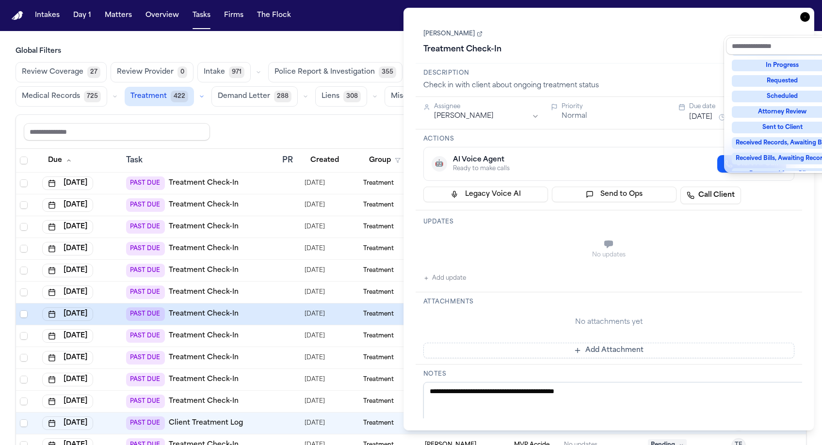
click at [771, 230] on div "Blocked" at bounding box center [781, 236] width 101 height 12
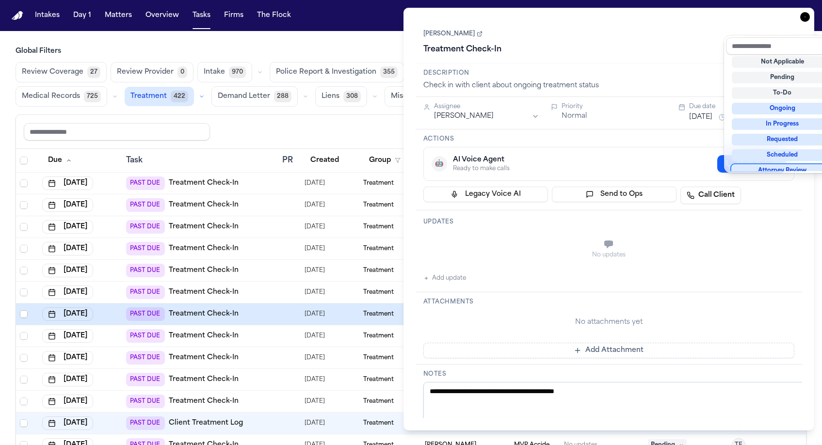
click at [644, 28] on div "[PERSON_NAME] Treatment Check-In Blocked" at bounding box center [608, 43] width 371 height 30
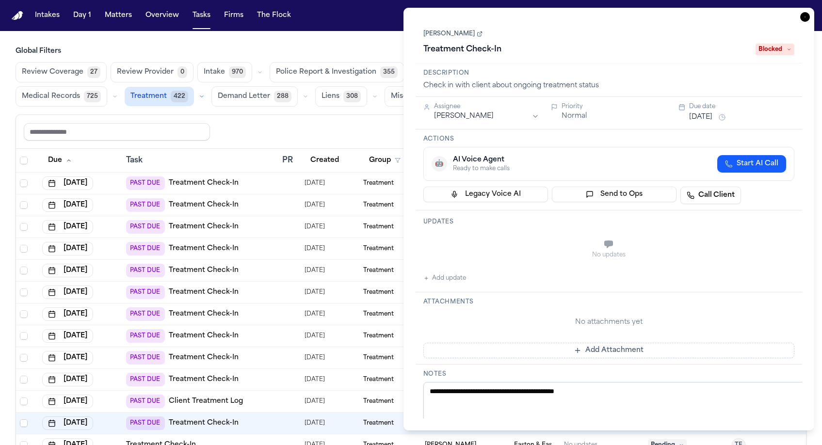
click at [439, 272] on button "Add update" at bounding box center [444, 278] width 43 height 12
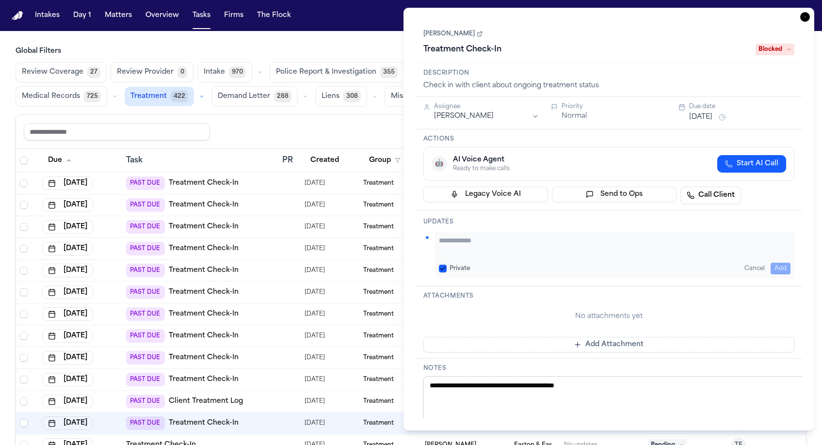
click at [462, 236] on textarea "Add your update" at bounding box center [615, 245] width 352 height 19
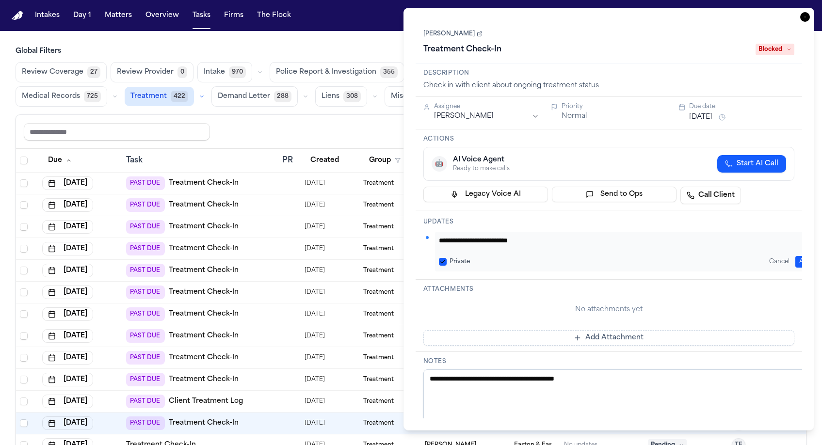
type textarea "**********"
click at [799, 256] on button "Add" at bounding box center [805, 262] width 20 height 12
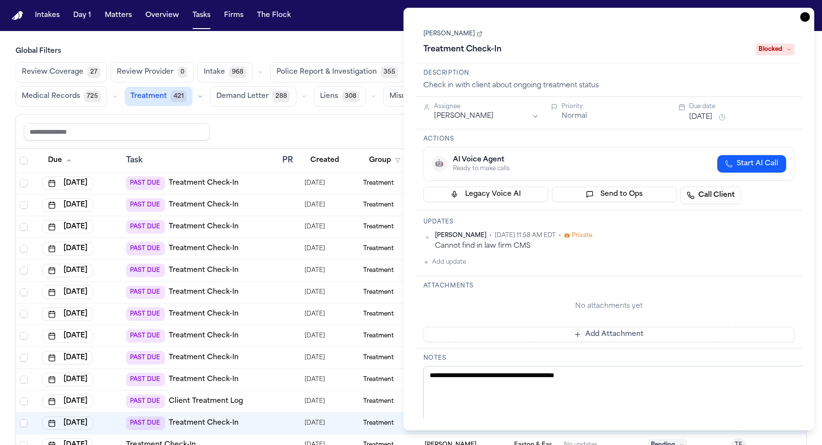
click at [810, 12] on icon "button" at bounding box center [805, 17] width 10 height 10
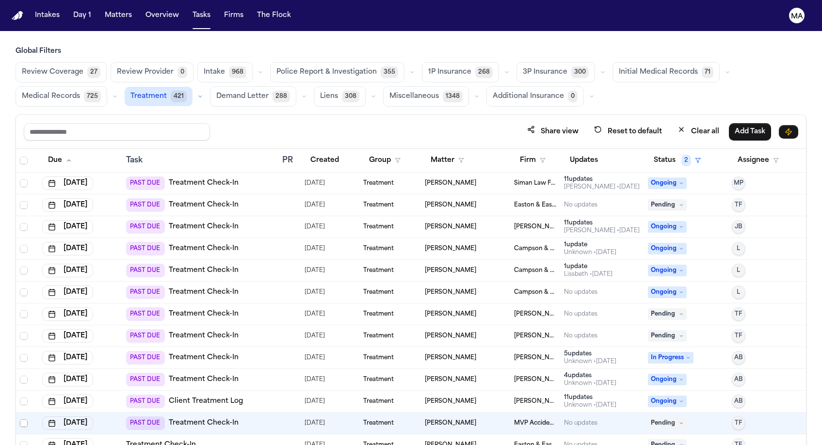
click at [20, 419] on span "Select row" at bounding box center [24, 423] width 8 height 8
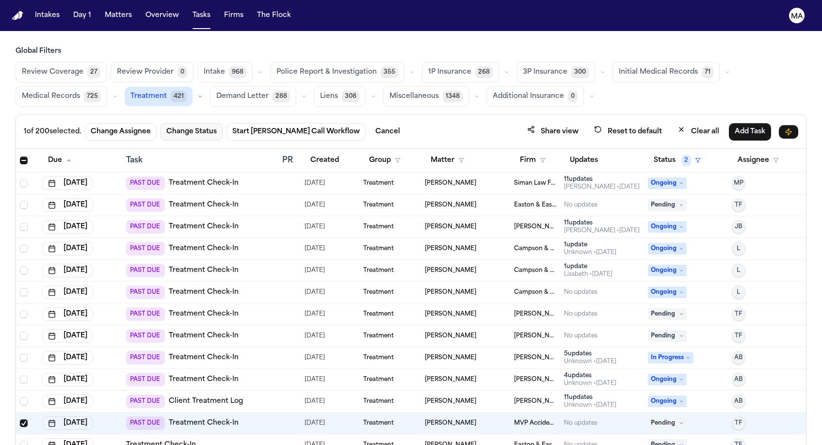
click at [160, 123] on button "Change Status" at bounding box center [191, 131] width 62 height 17
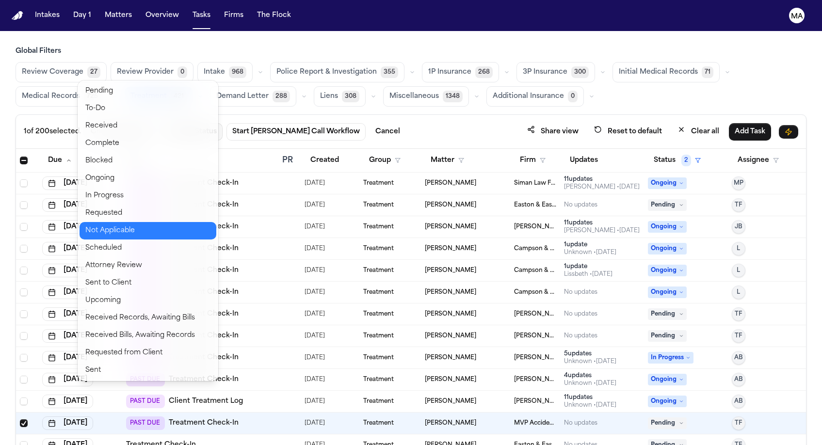
click at [114, 222] on button "Not Applicable" at bounding box center [147, 230] width 137 height 17
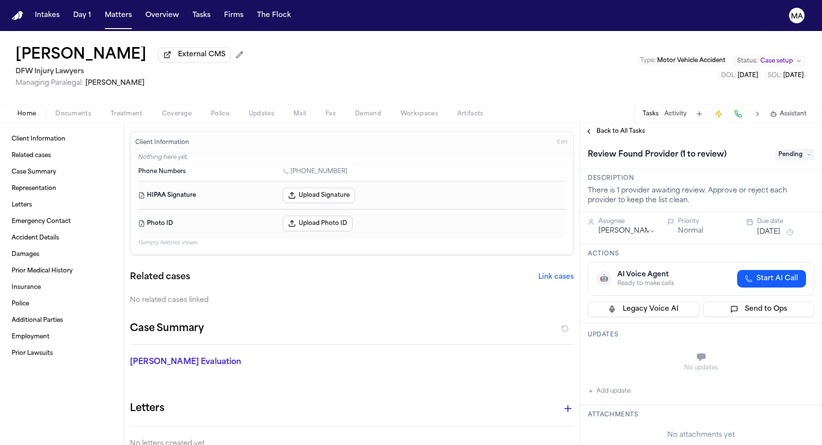
click at [111, 110] on span "Treatment" at bounding box center [127, 114] width 32 height 8
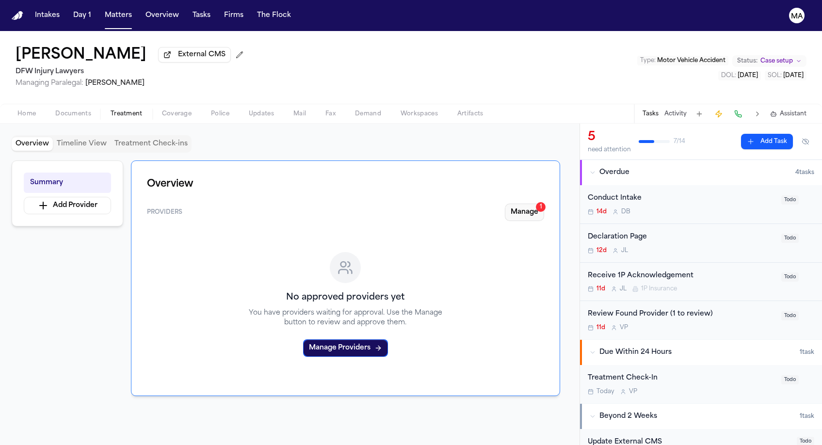
click at [541, 204] on button "Manage 1" at bounding box center [524, 212] width 39 height 17
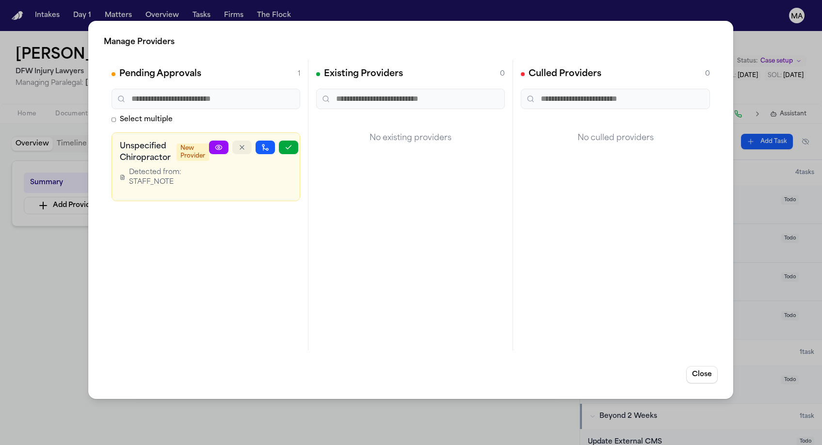
click at [246, 143] on icon "button" at bounding box center [242, 147] width 8 height 8
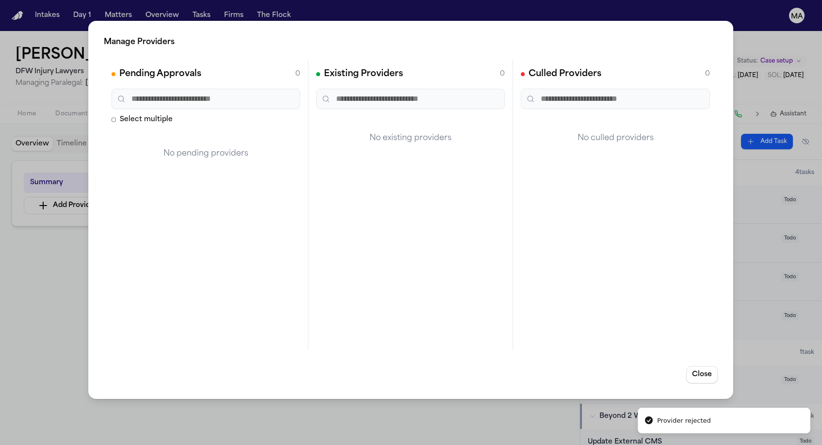
click at [60, 207] on div "Manage Providers Pending Approvals 0 Select multiple No pending providers Exist…" at bounding box center [411, 222] width 822 height 445
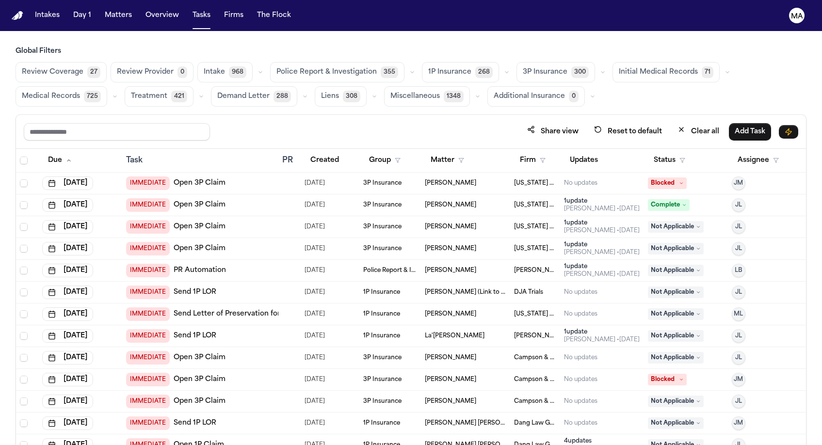
click at [167, 92] on span "Treatment" at bounding box center [149, 97] width 36 height 10
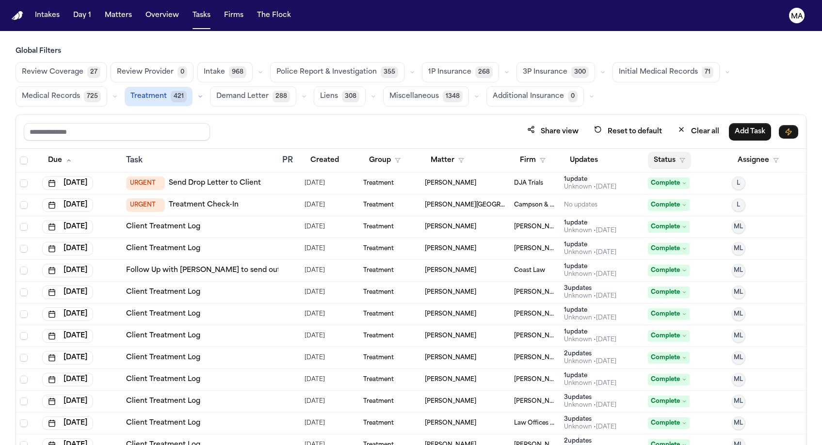
click at [658, 152] on button "Status" at bounding box center [669, 160] width 43 height 17
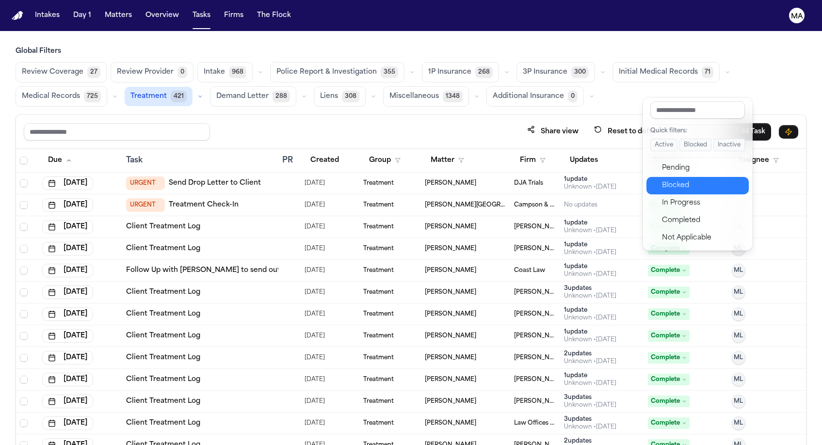
click at [667, 162] on div "Pending" at bounding box center [702, 168] width 81 height 12
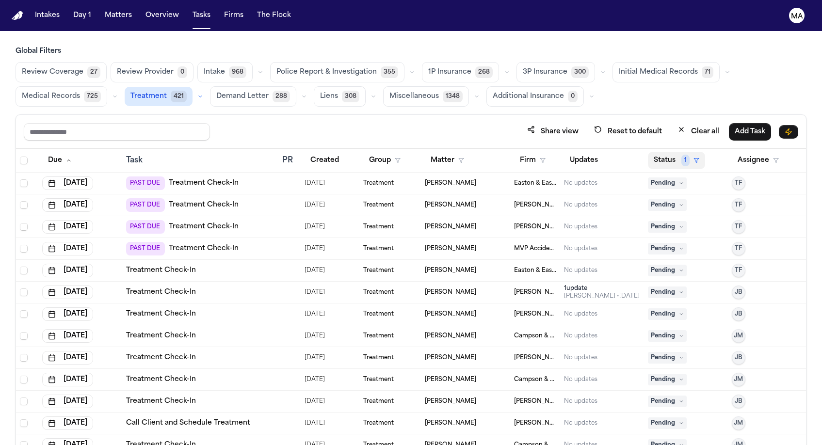
click at [660, 152] on button "Status 1" at bounding box center [676, 160] width 57 height 17
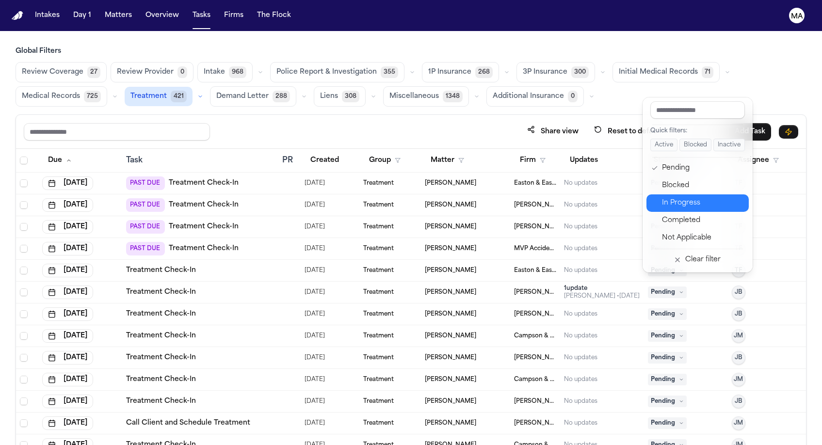
click at [668, 197] on div "In Progress" at bounding box center [702, 203] width 81 height 12
